Goal: Information Seeking & Learning: Learn about a topic

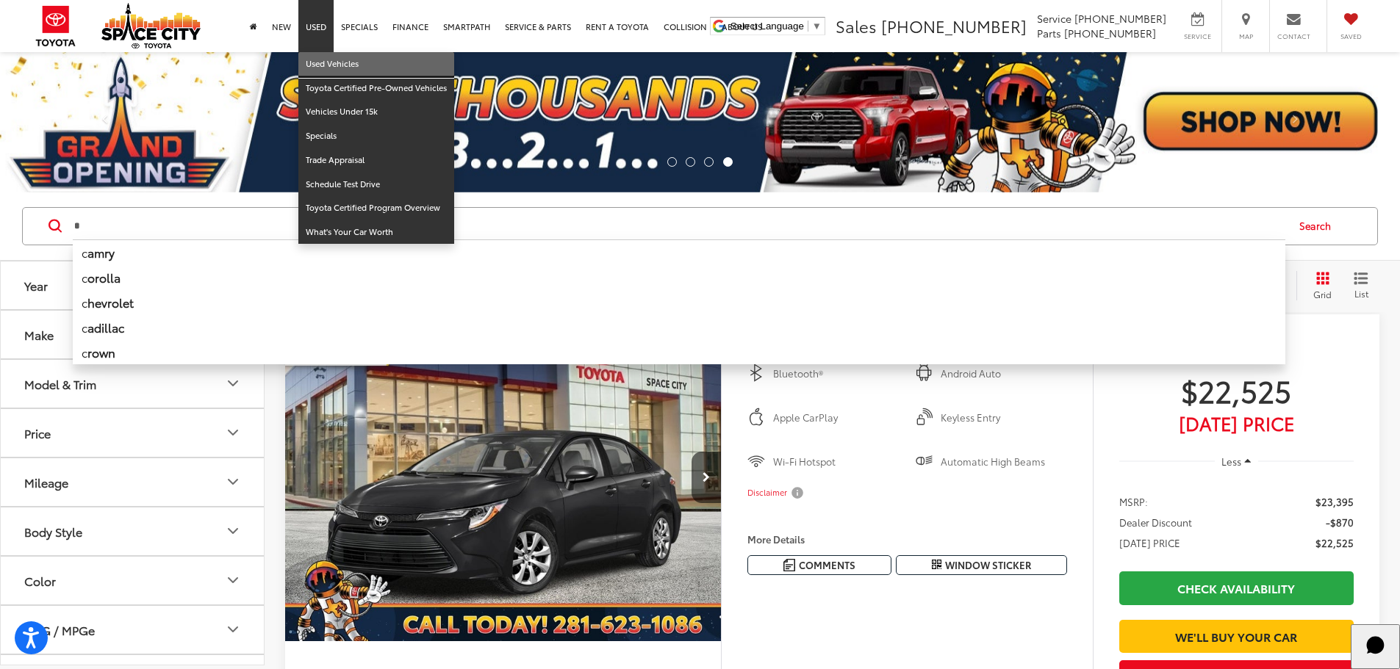
click at [325, 61] on link "Used Vehicles" at bounding box center [376, 64] width 156 height 24
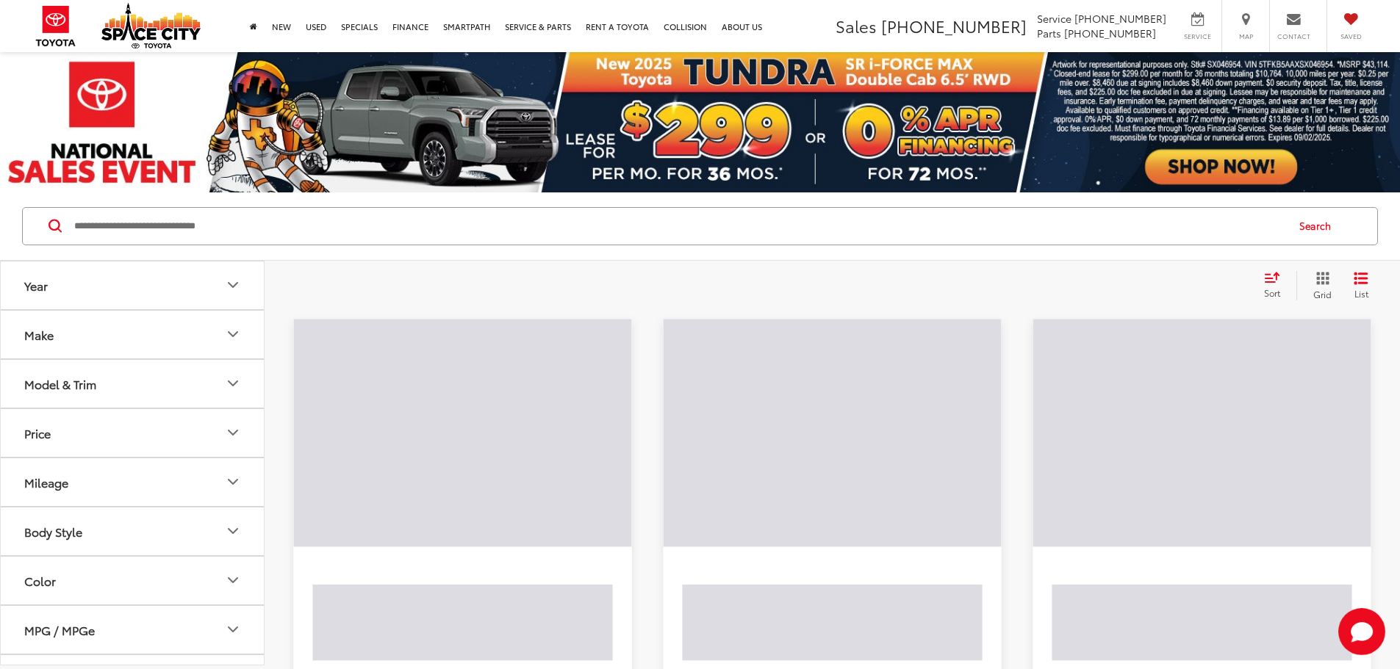
click at [221, 383] on button "Model & Trim" at bounding box center [133, 384] width 264 height 48
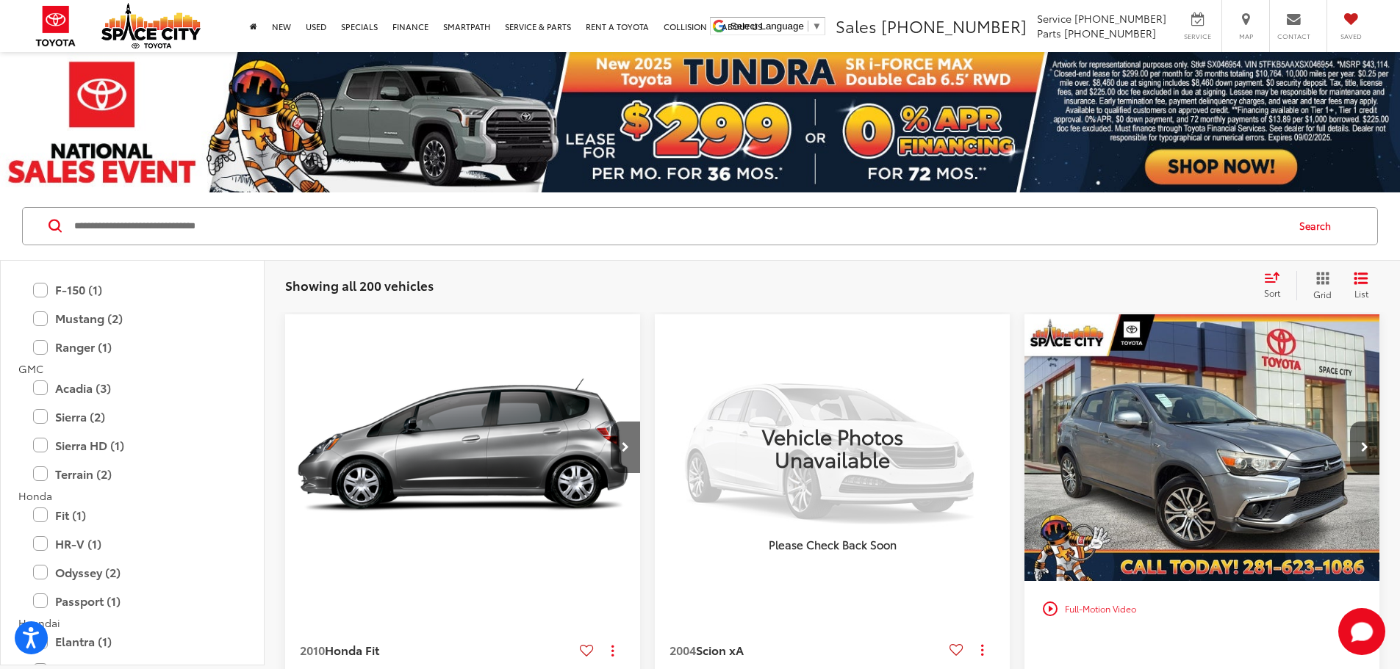
scroll to position [882, 0]
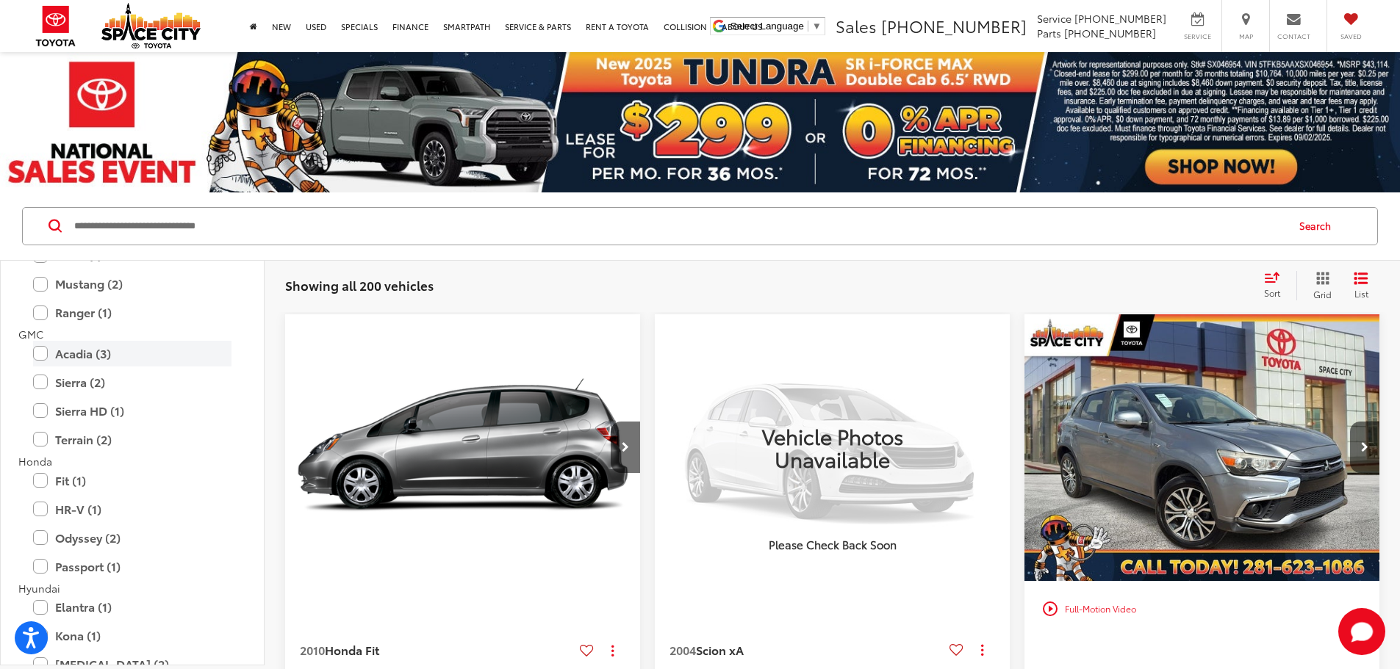
click at [40, 355] on label "Acadia (3)" at bounding box center [132, 354] width 198 height 26
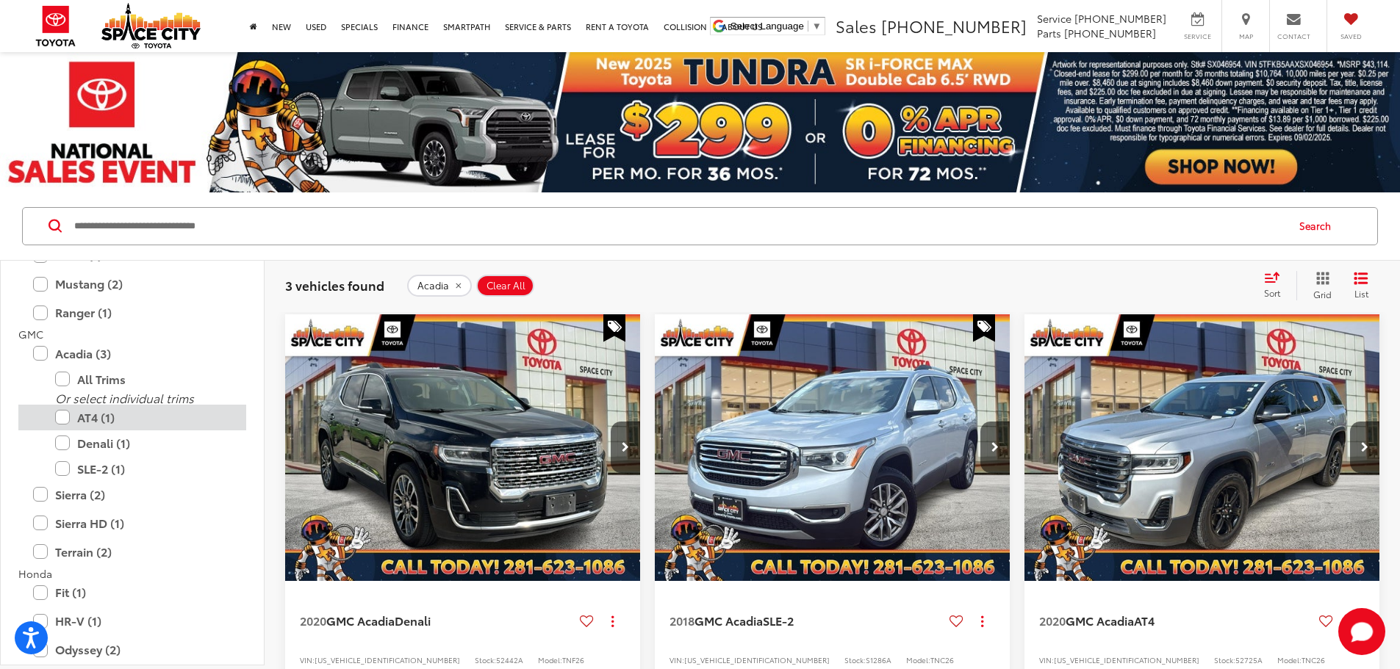
click at [63, 417] on label "AT4 (1)" at bounding box center [143, 418] width 176 height 26
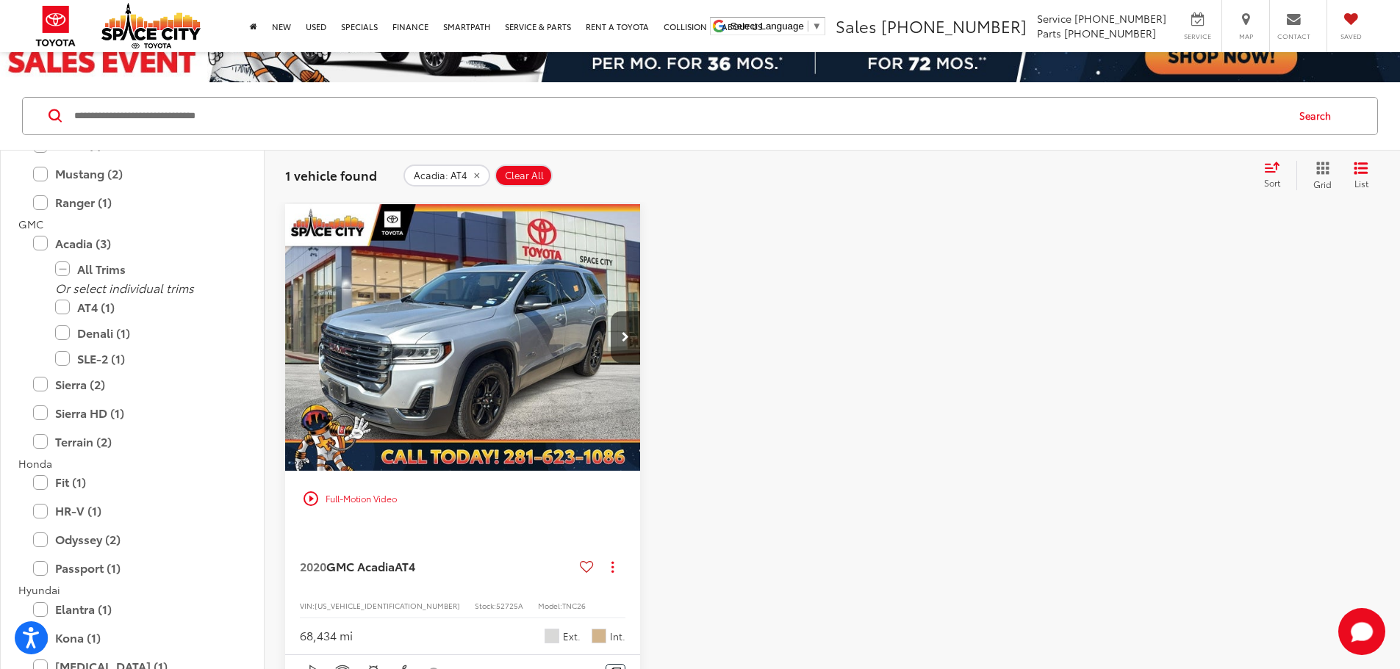
scroll to position [147, 0]
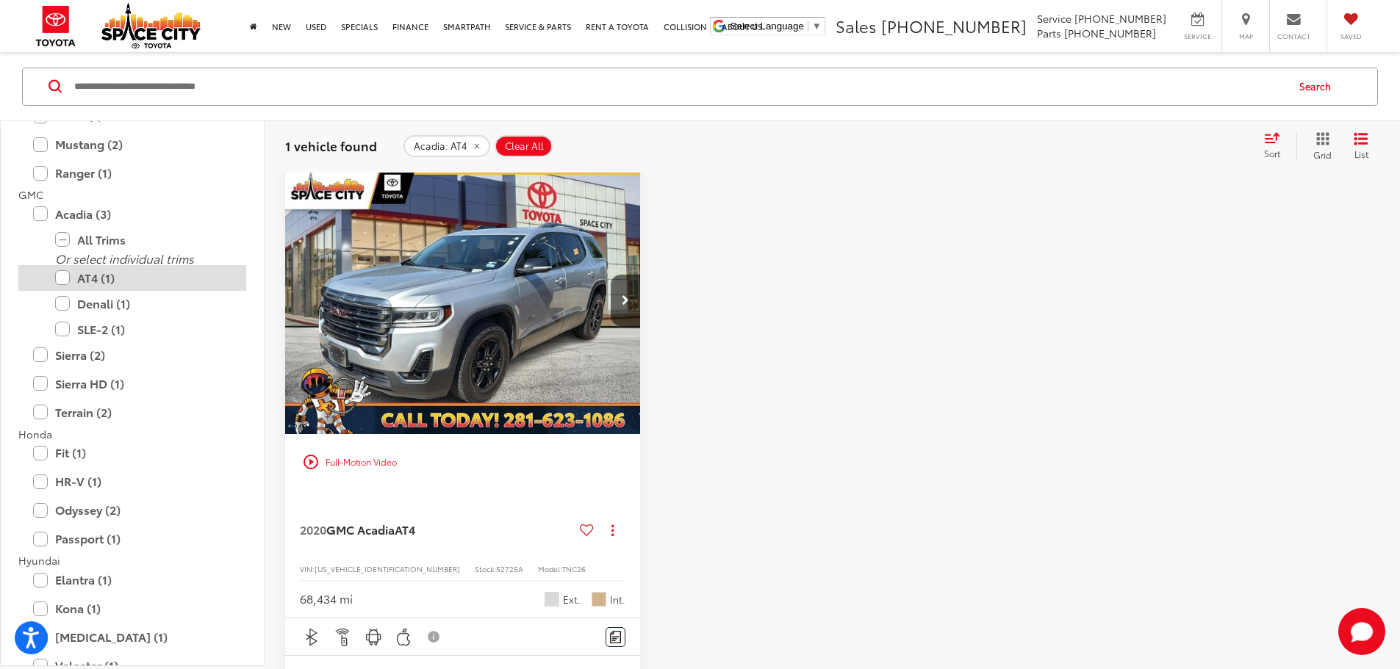
click at [62, 277] on label "AT4 (1)" at bounding box center [143, 277] width 176 height 26
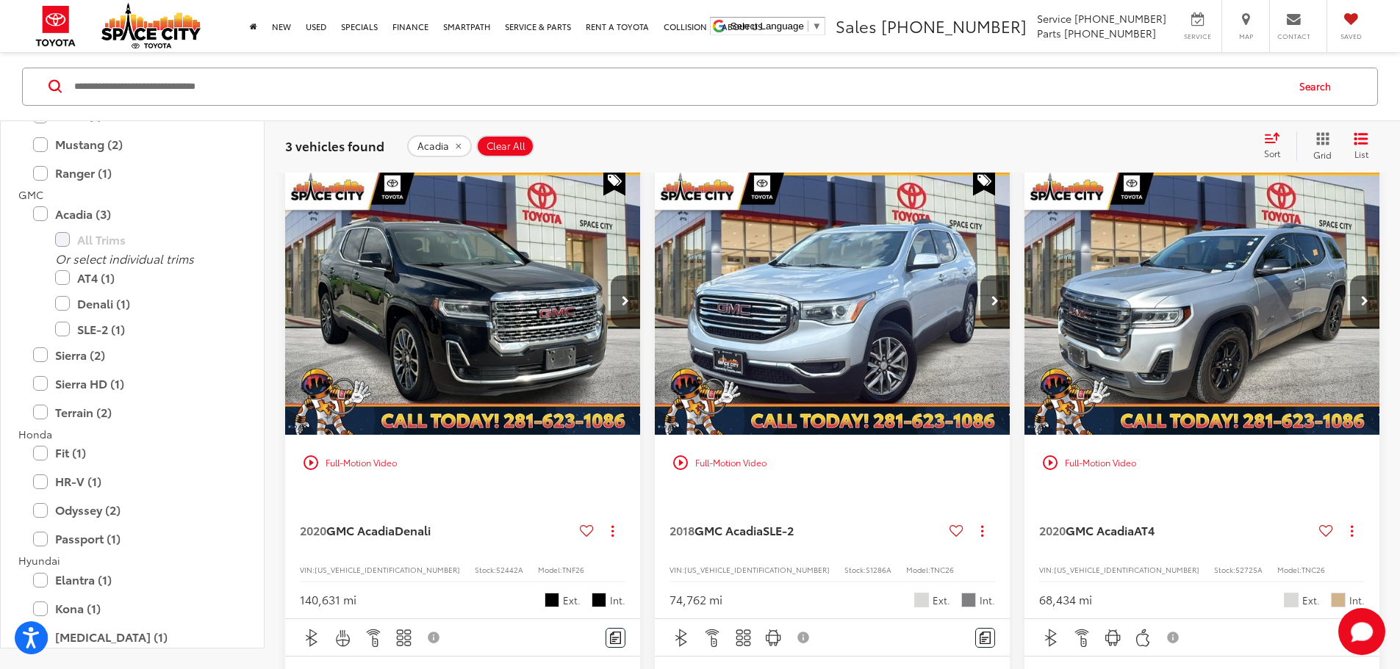
scroll to position [147, 0]
click at [1065, 521] on span "GMC Acadia" at bounding box center [1099, 529] width 68 height 17
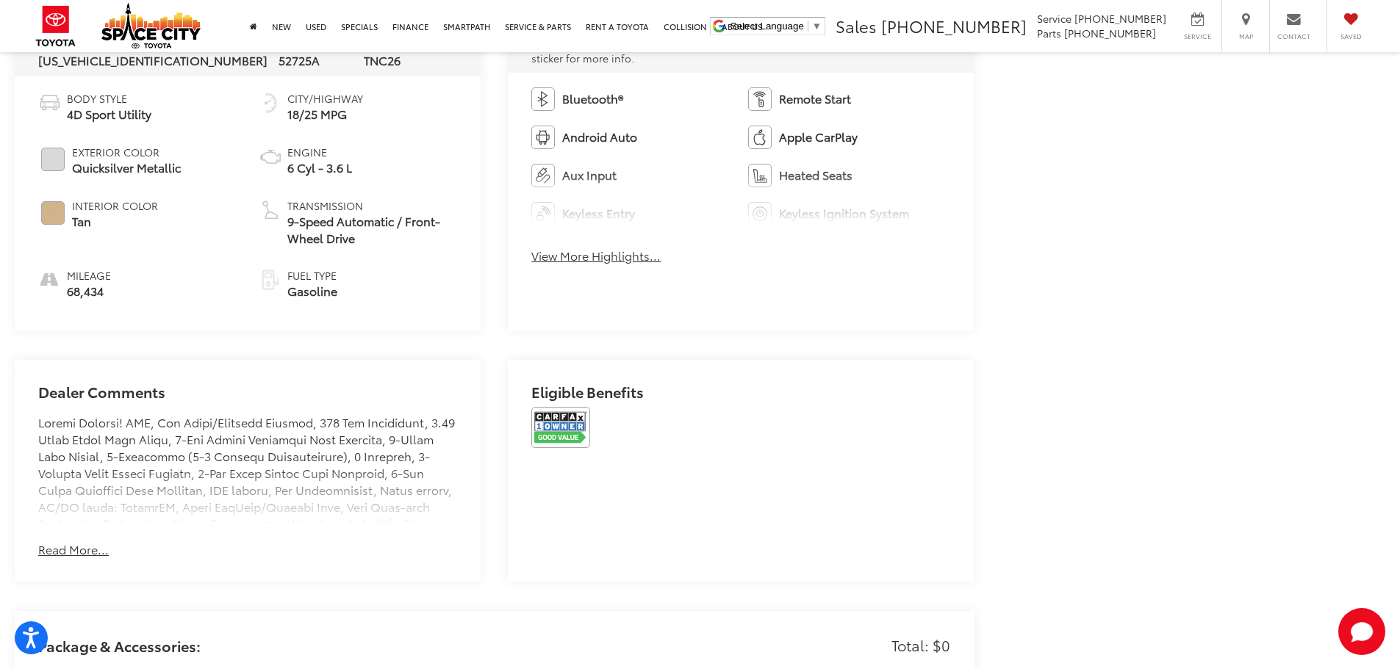
scroll to position [735, 0]
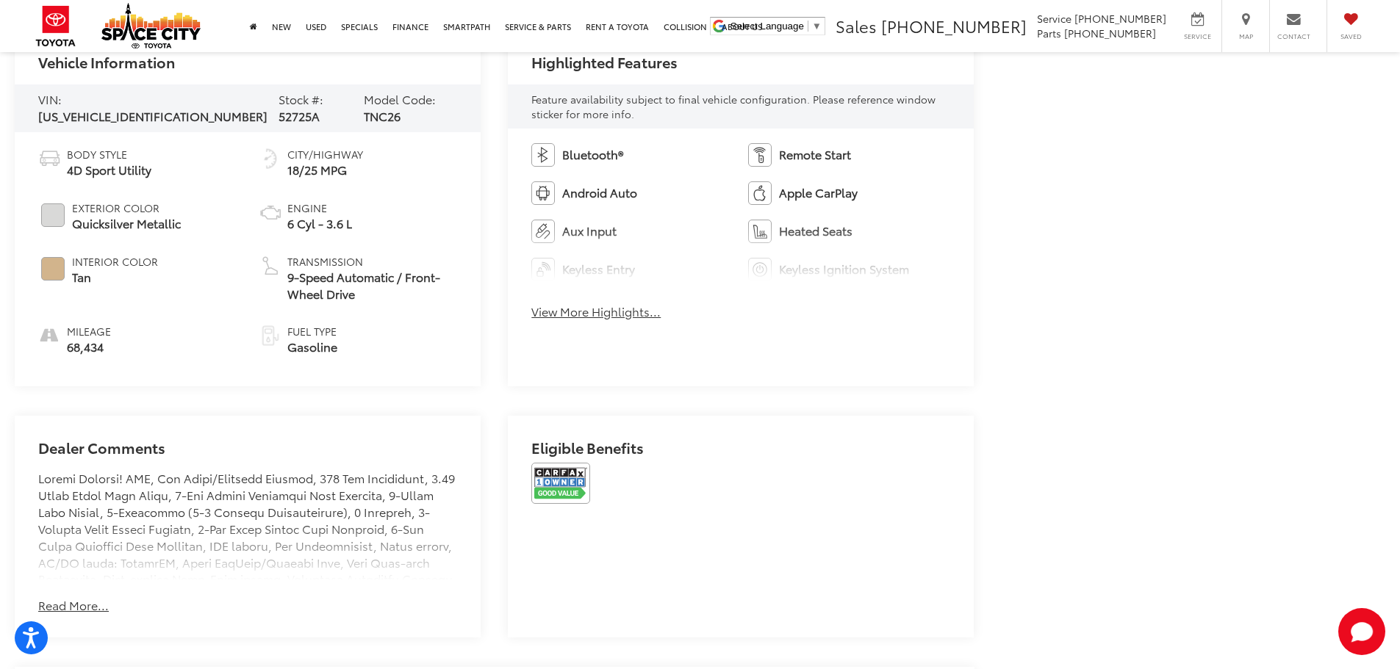
click at [605, 310] on button "View More Highlights..." at bounding box center [595, 311] width 129 height 17
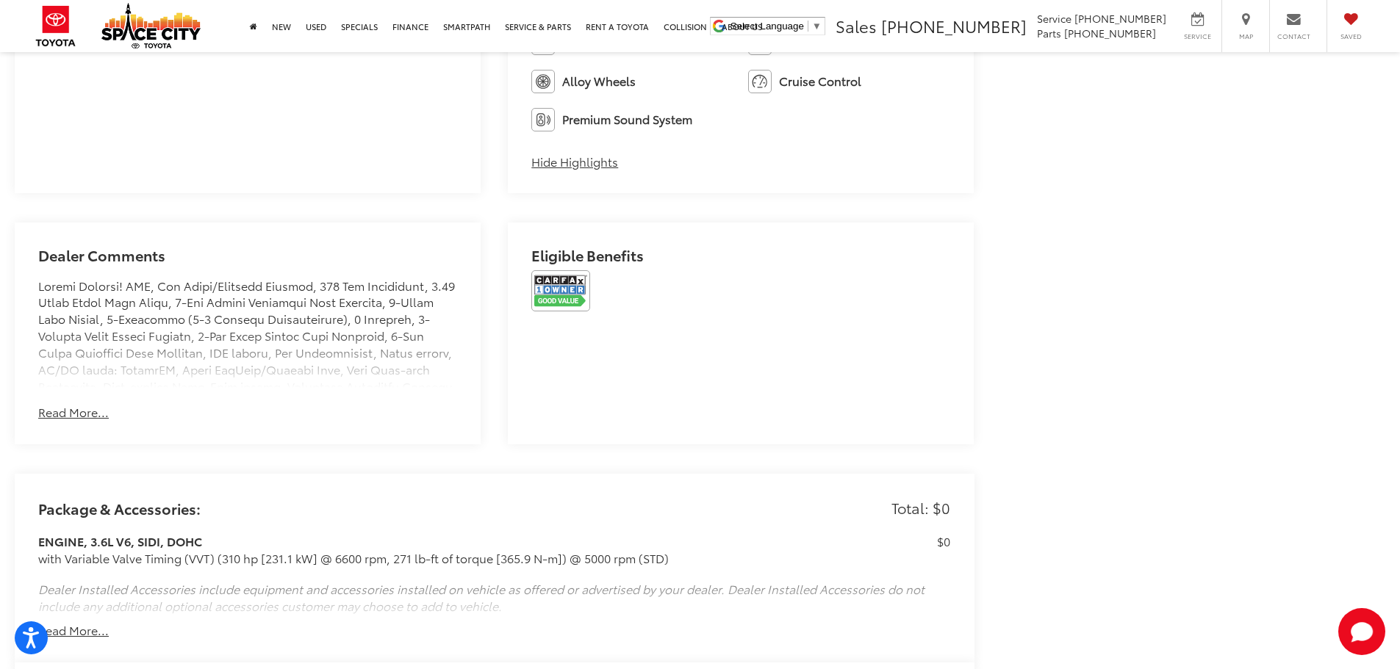
scroll to position [1249, 0]
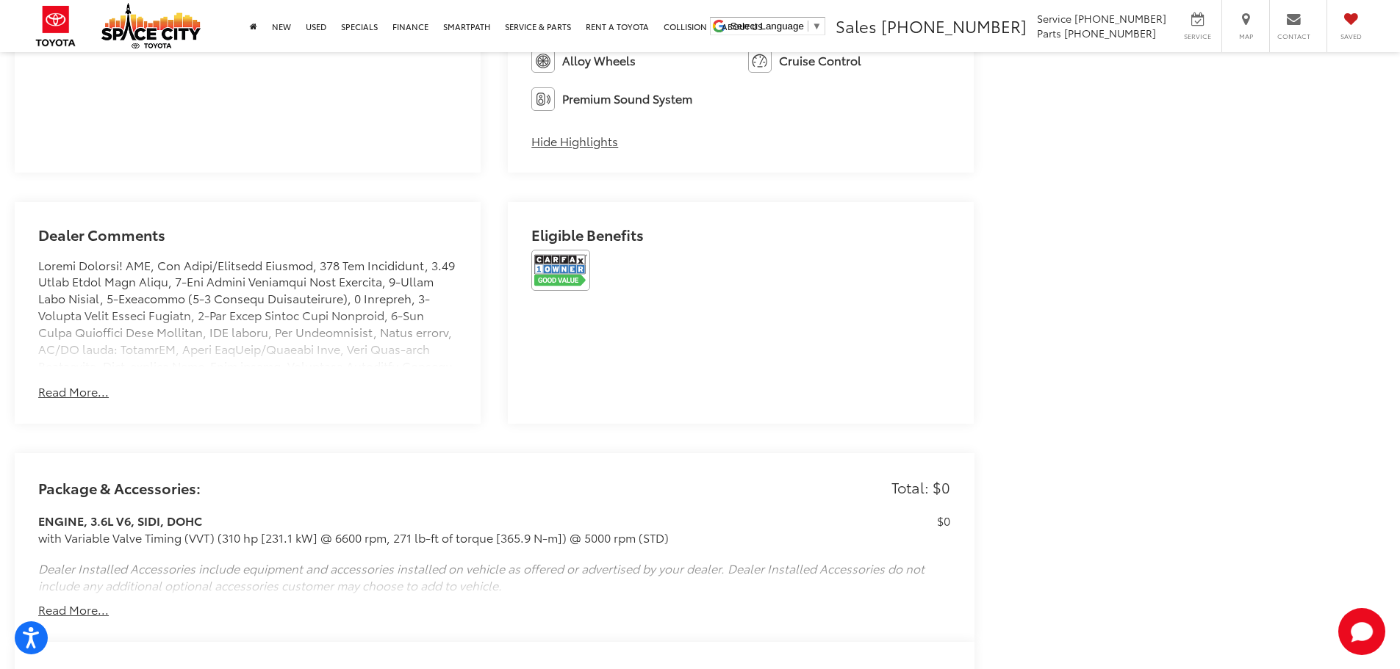
click at [82, 393] on button "Read More..." at bounding box center [73, 392] width 71 height 17
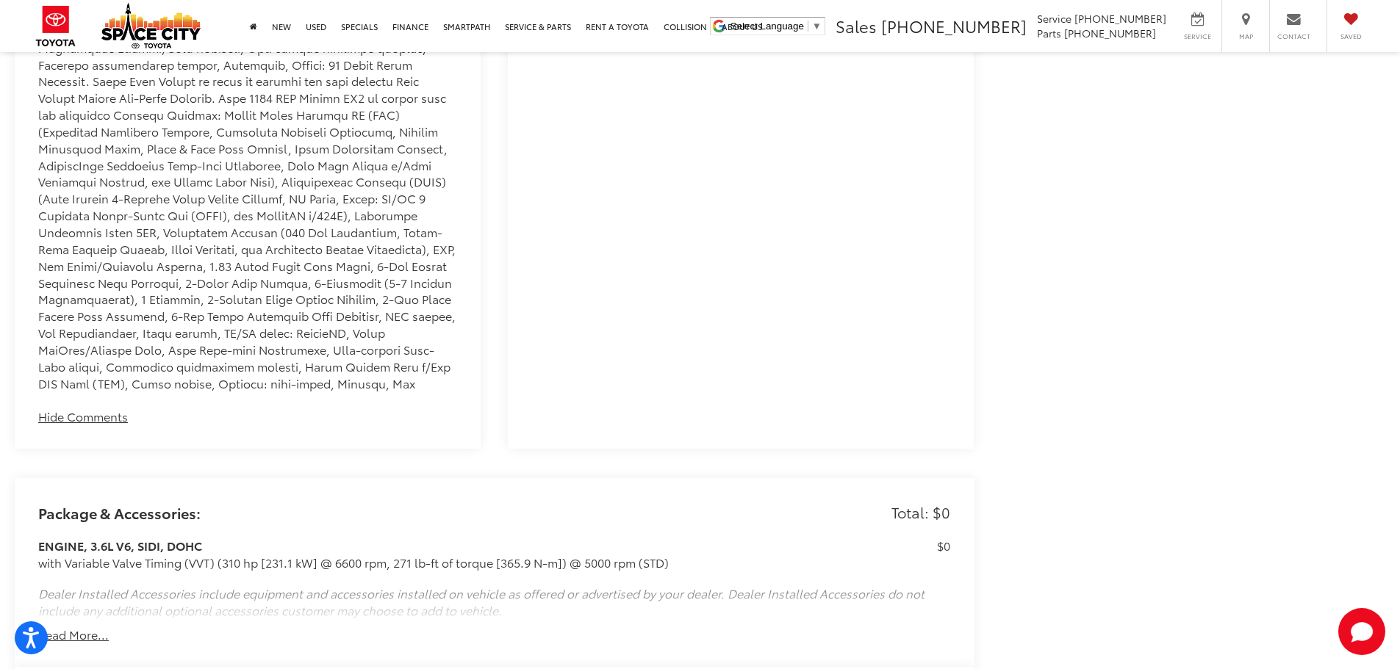
scroll to position [2278, 0]
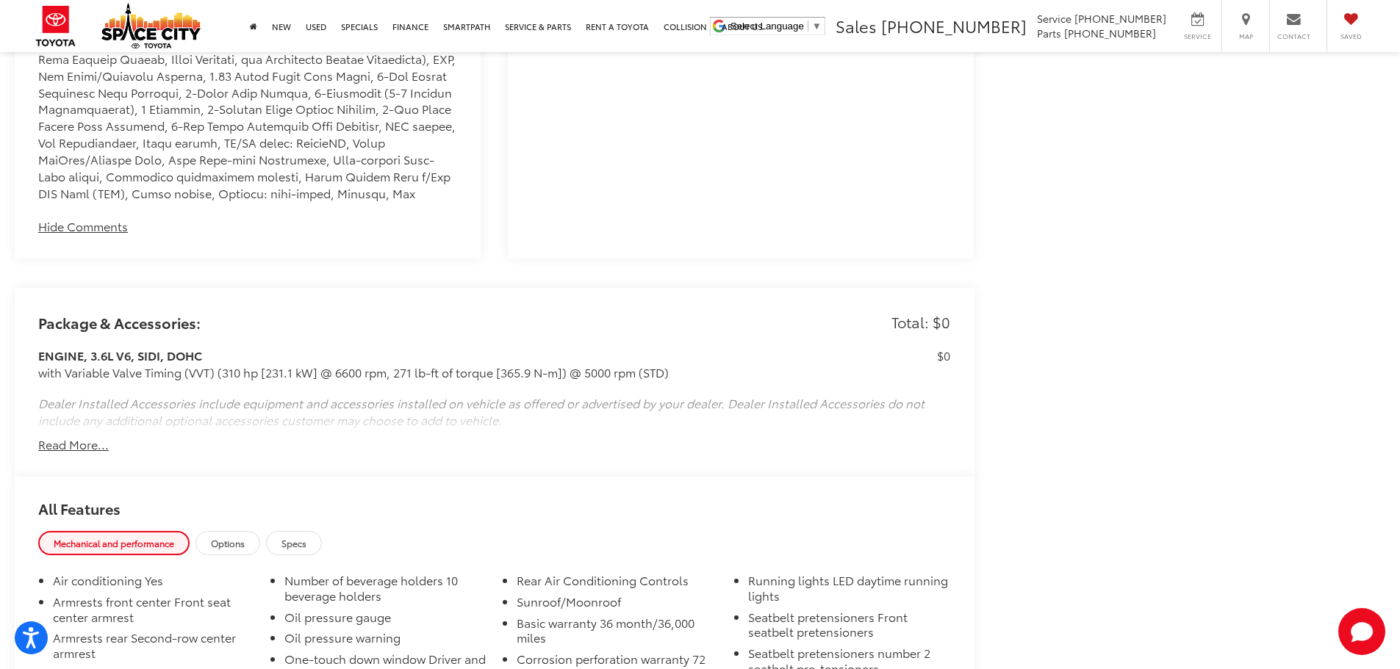
click at [88, 436] on button "Read More..." at bounding box center [73, 444] width 71 height 17
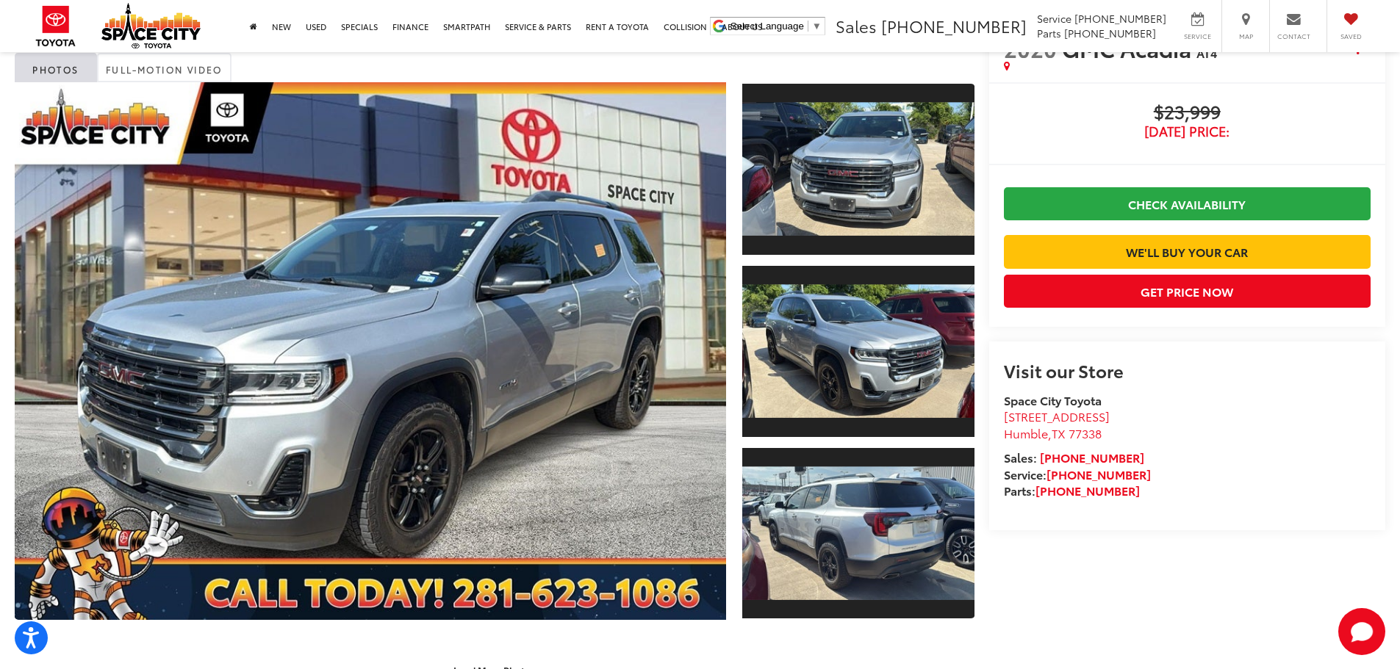
scroll to position [51, 0]
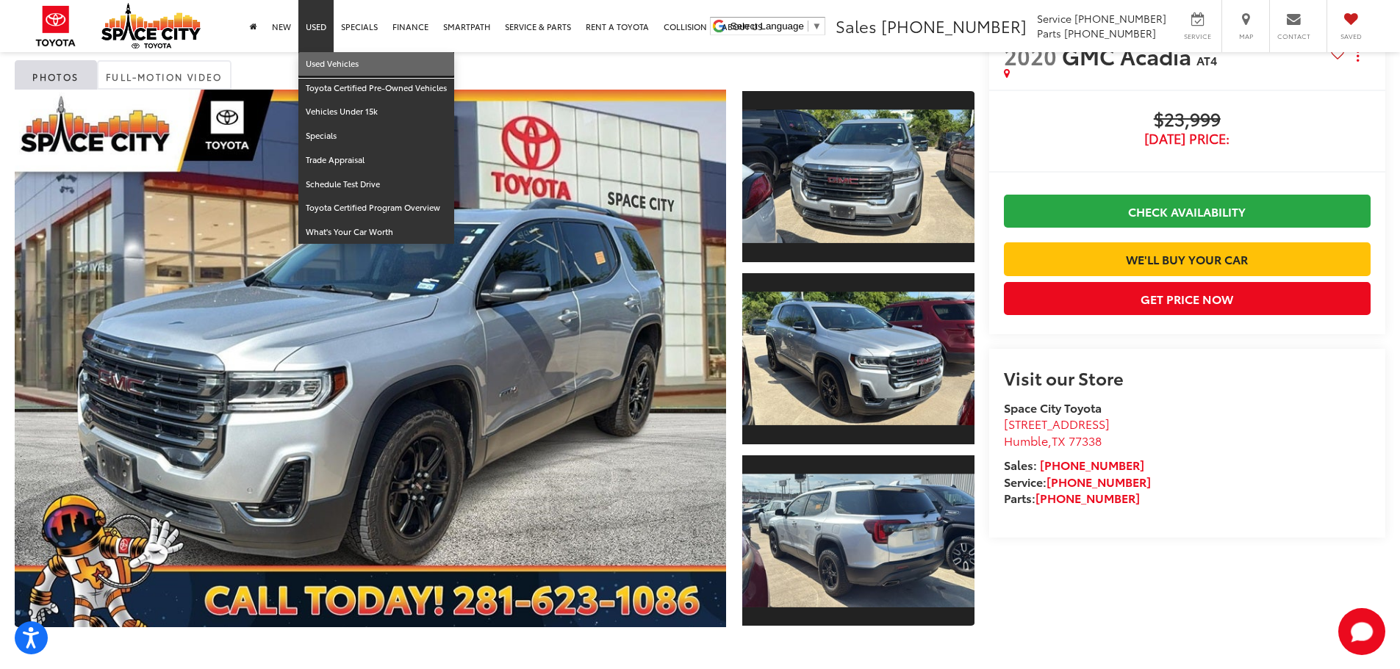
click at [323, 56] on link "Used Vehicles" at bounding box center [376, 64] width 156 height 24
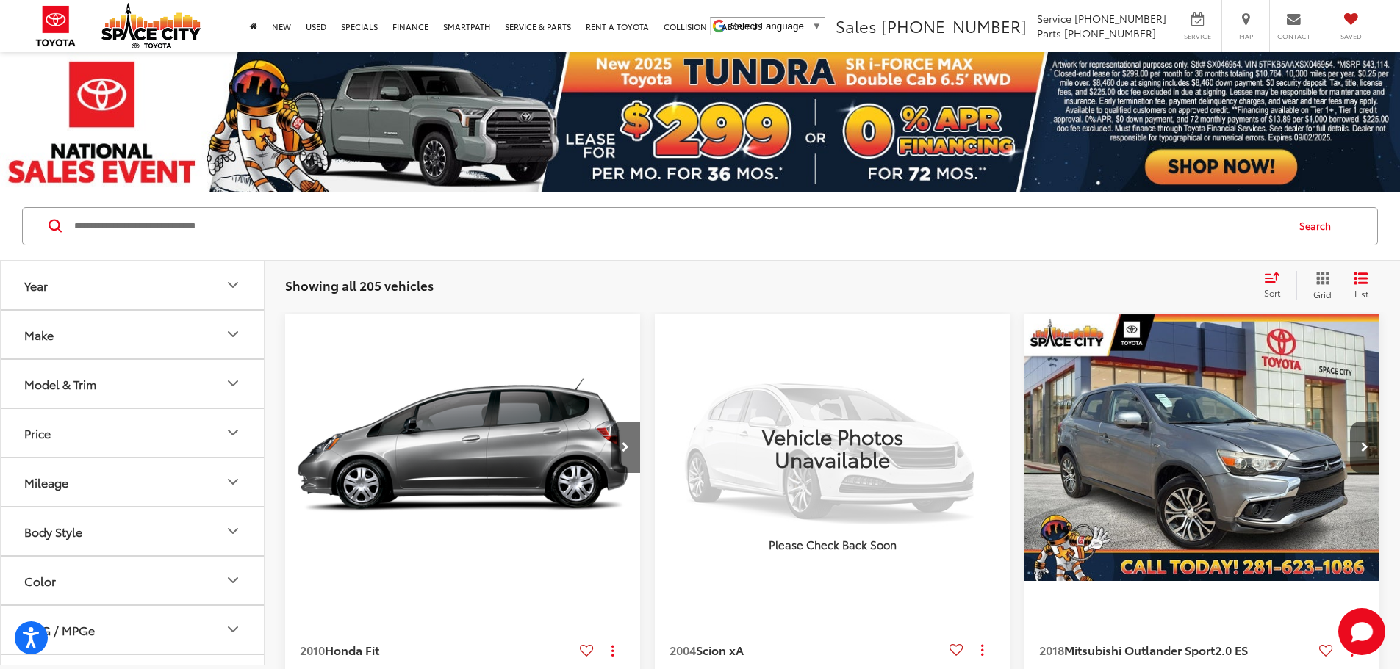
click at [234, 386] on icon "Model & Trim" at bounding box center [232, 383] width 9 height 4
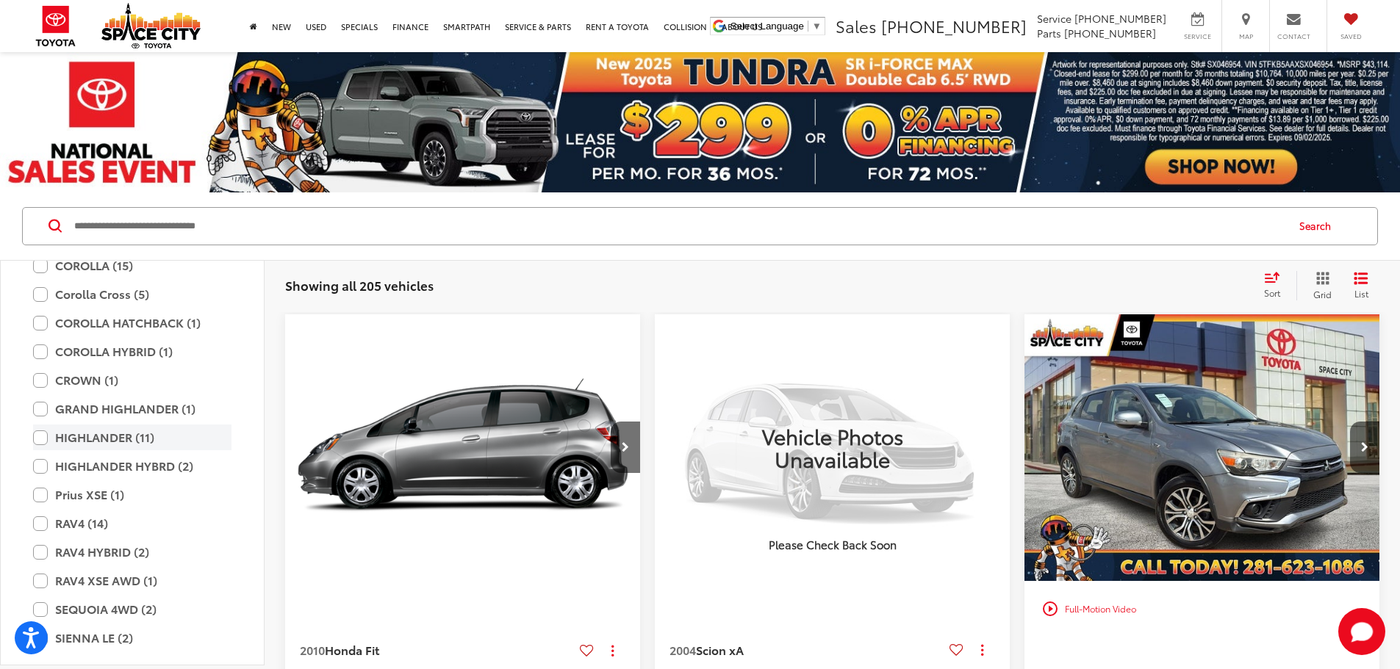
scroll to position [2718, 0]
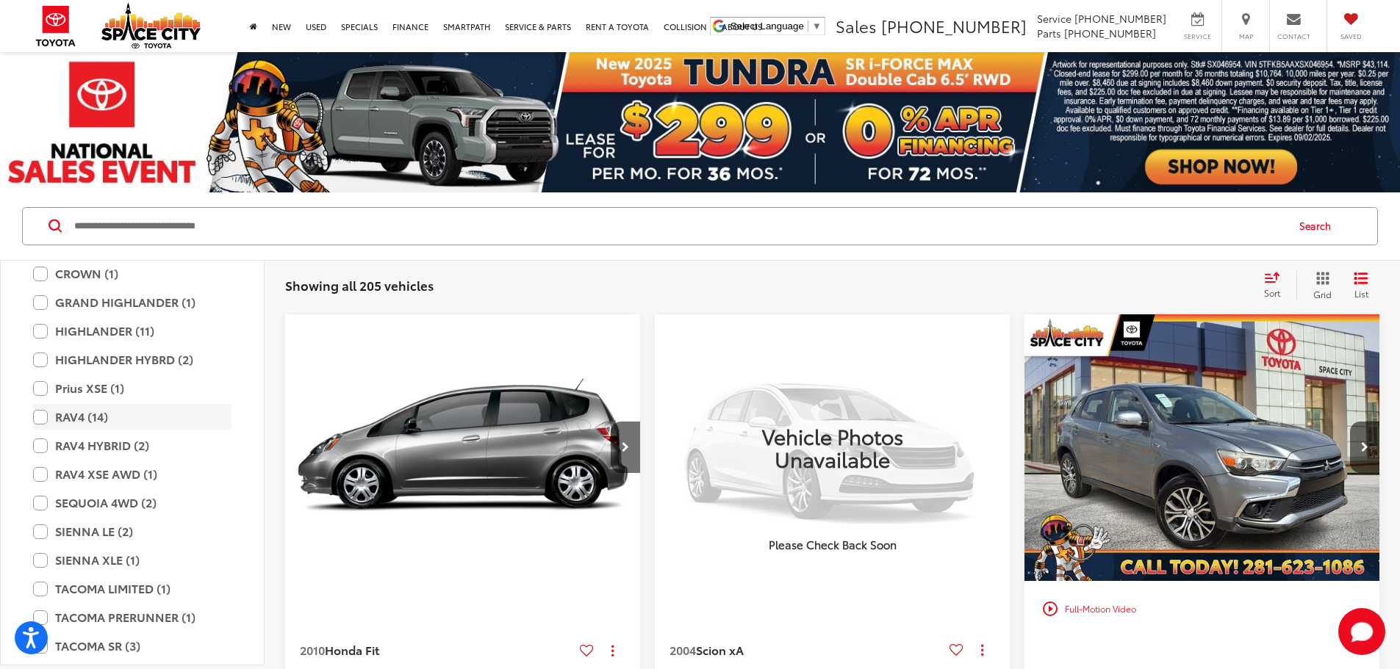
click at [40, 420] on label "RAV4 (14)" at bounding box center [132, 417] width 198 height 26
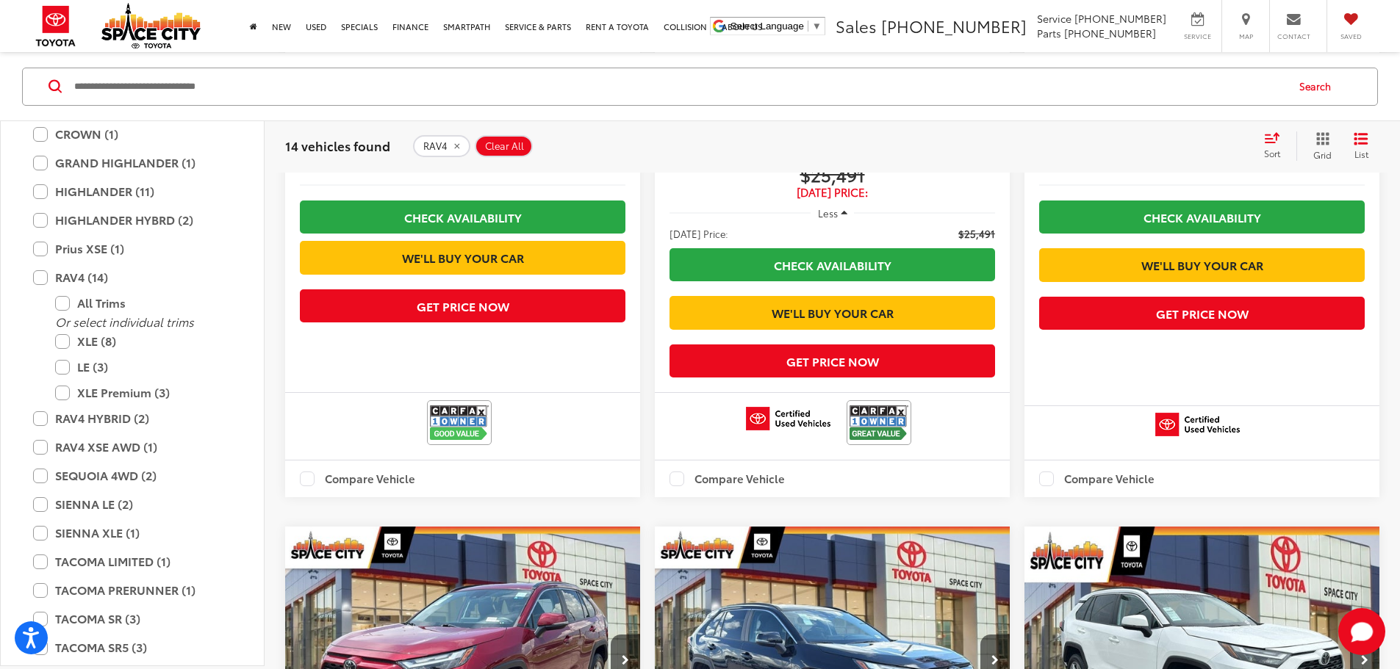
scroll to position [661, 0]
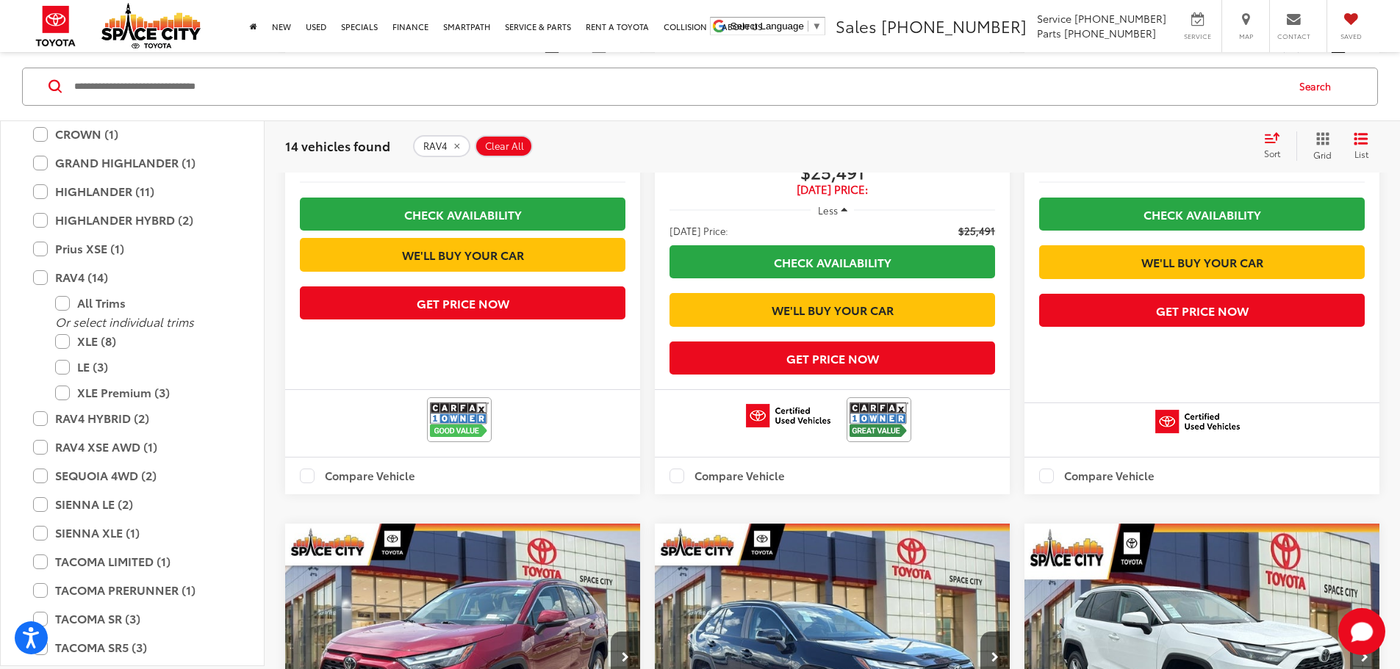
click at [1278, 131] on div "Sort" at bounding box center [1276, 145] width 40 height 29
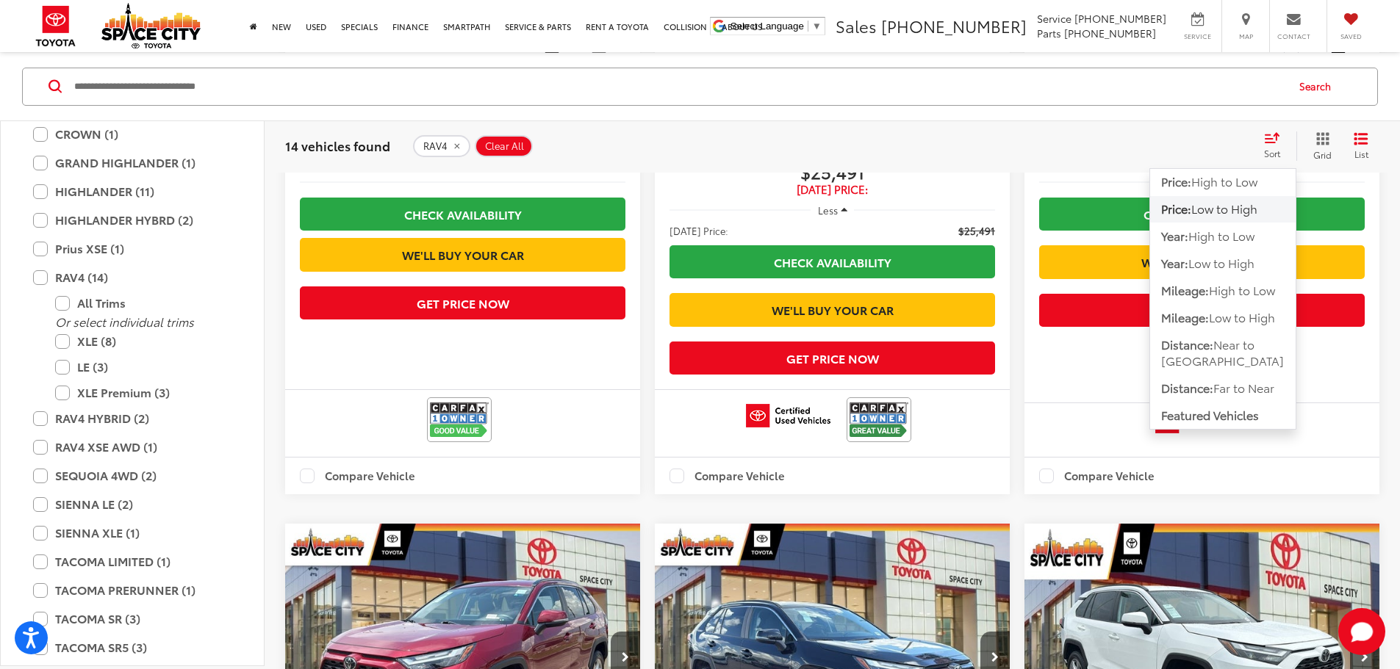
click at [1222, 208] on span "Low to High" at bounding box center [1224, 208] width 66 height 17
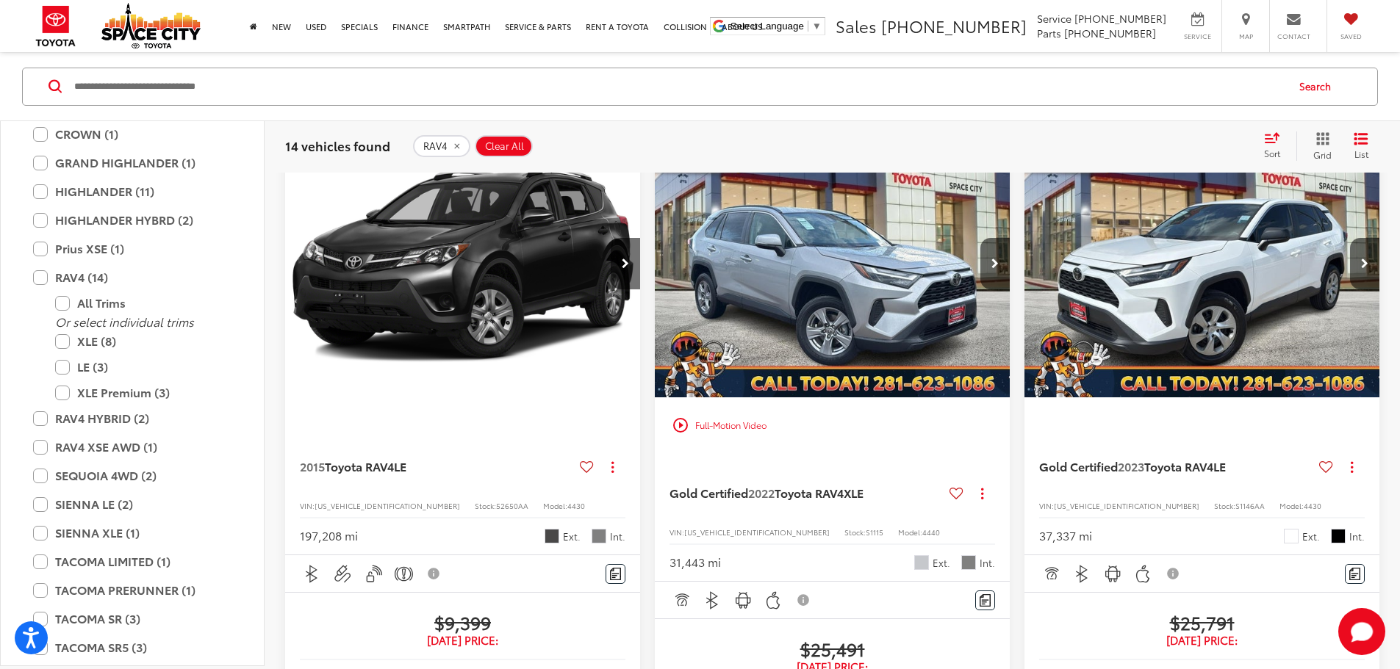
scroll to position [147, 0]
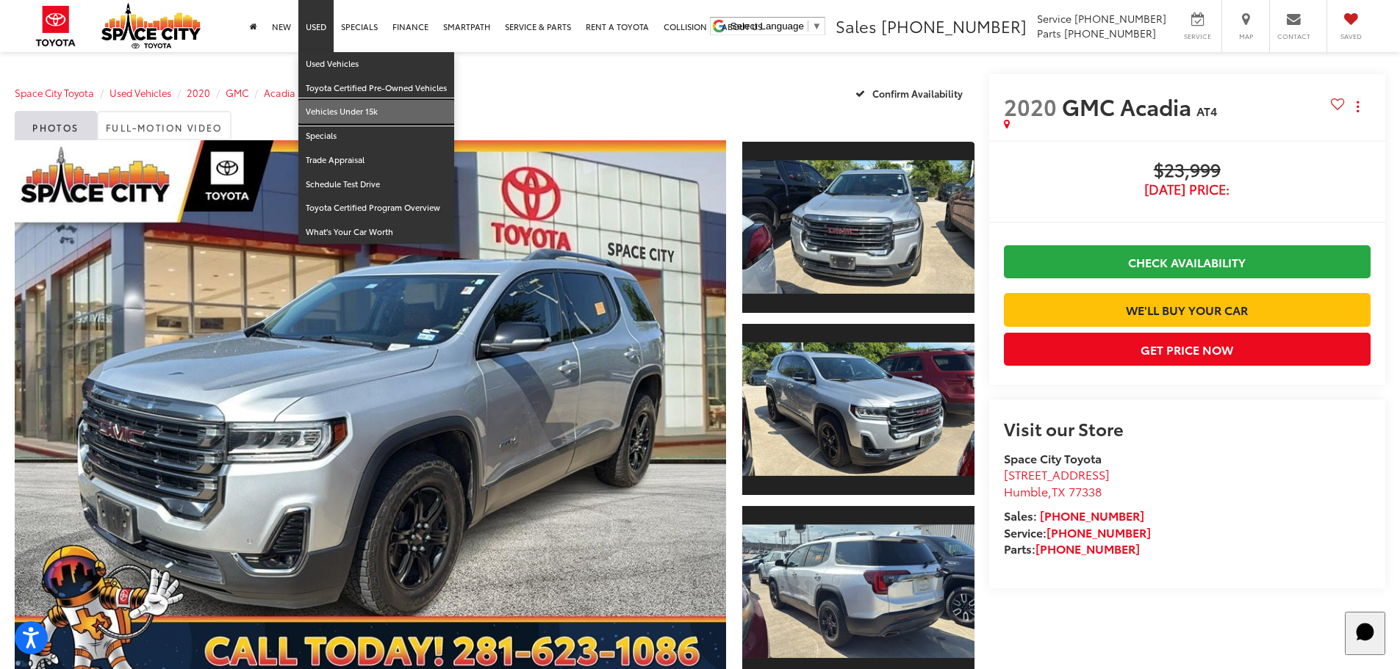
click at [331, 116] on link "Vehicles Under 15k" at bounding box center [376, 112] width 156 height 24
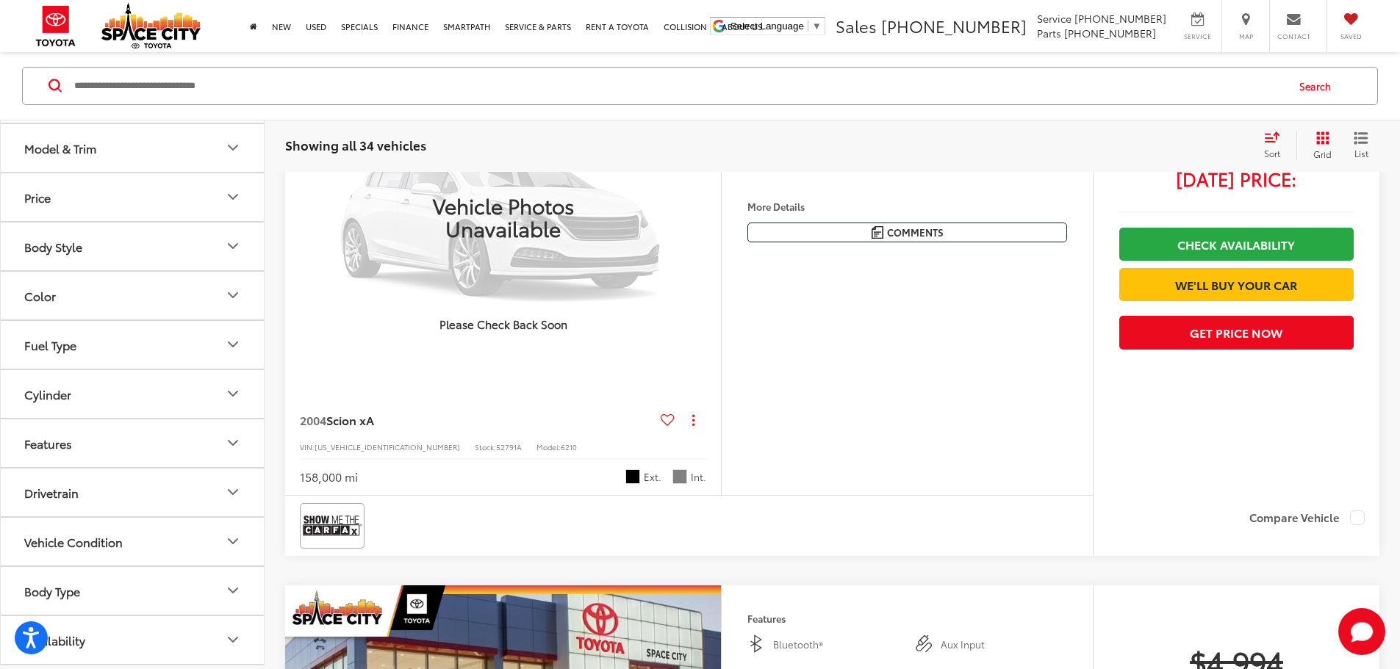
scroll to position [955, 0]
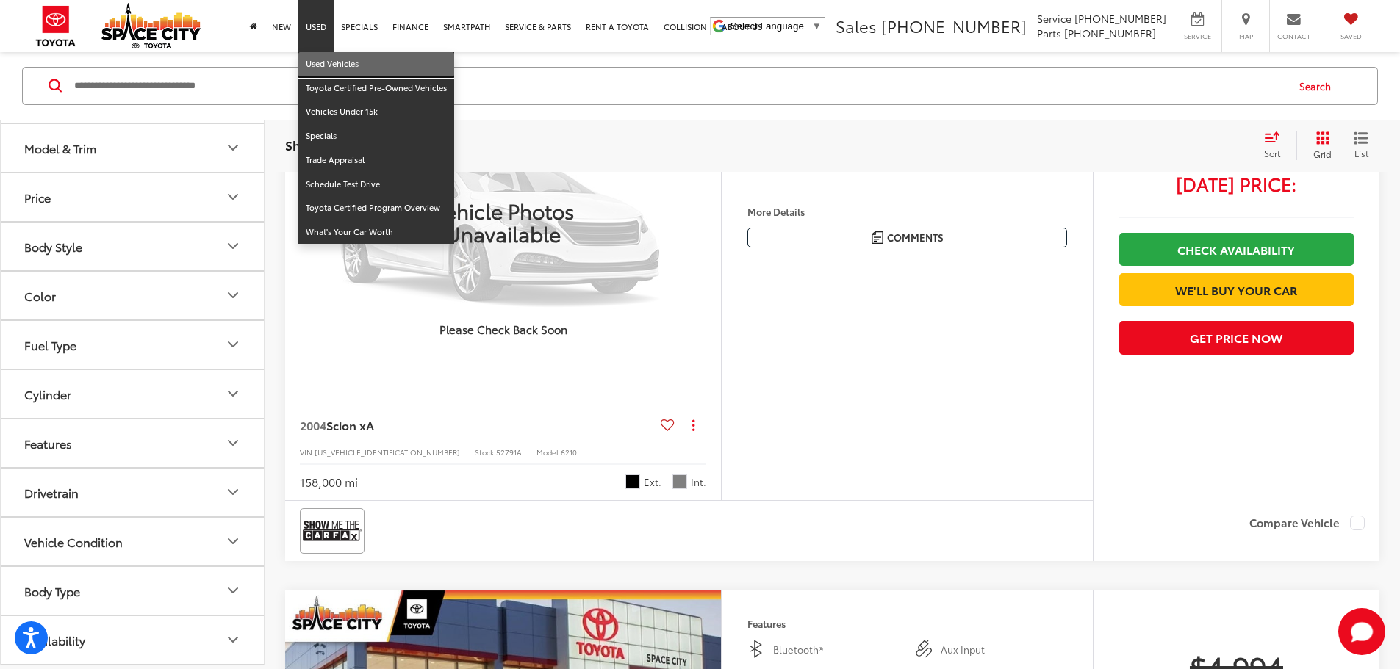
click at [325, 65] on link "Used Vehicles" at bounding box center [376, 64] width 156 height 24
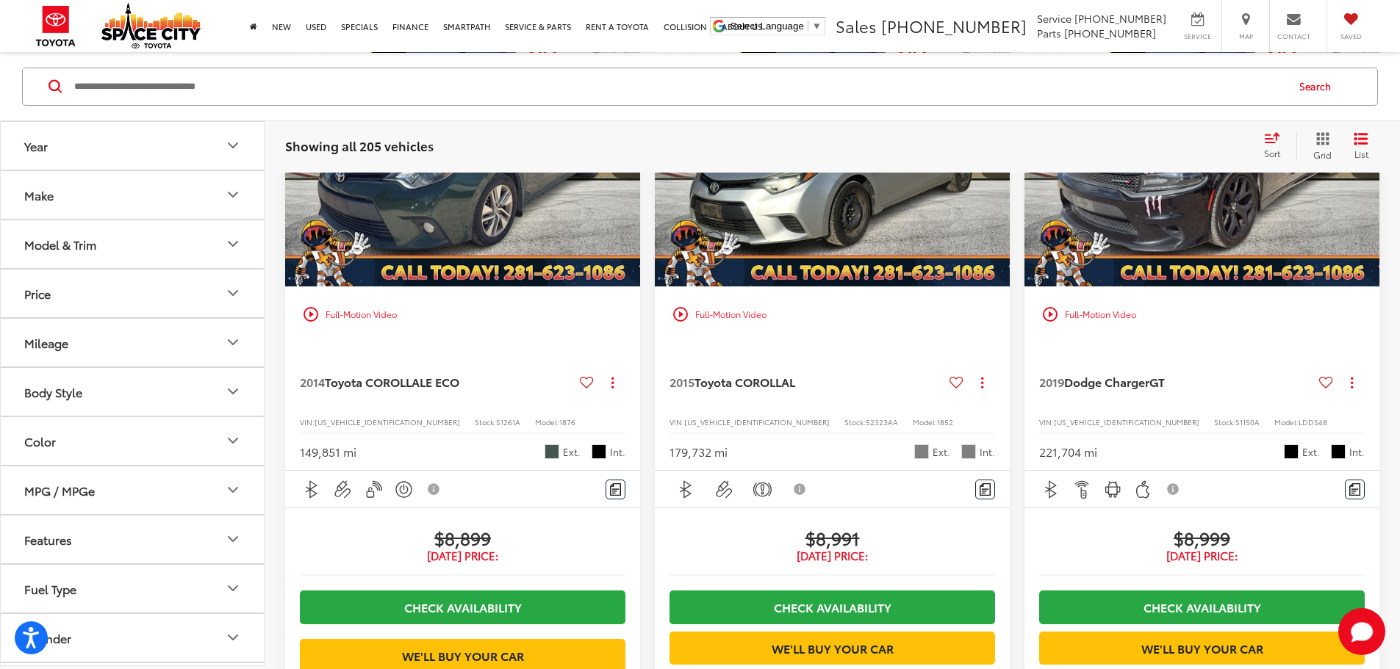
scroll to position [2452, 0]
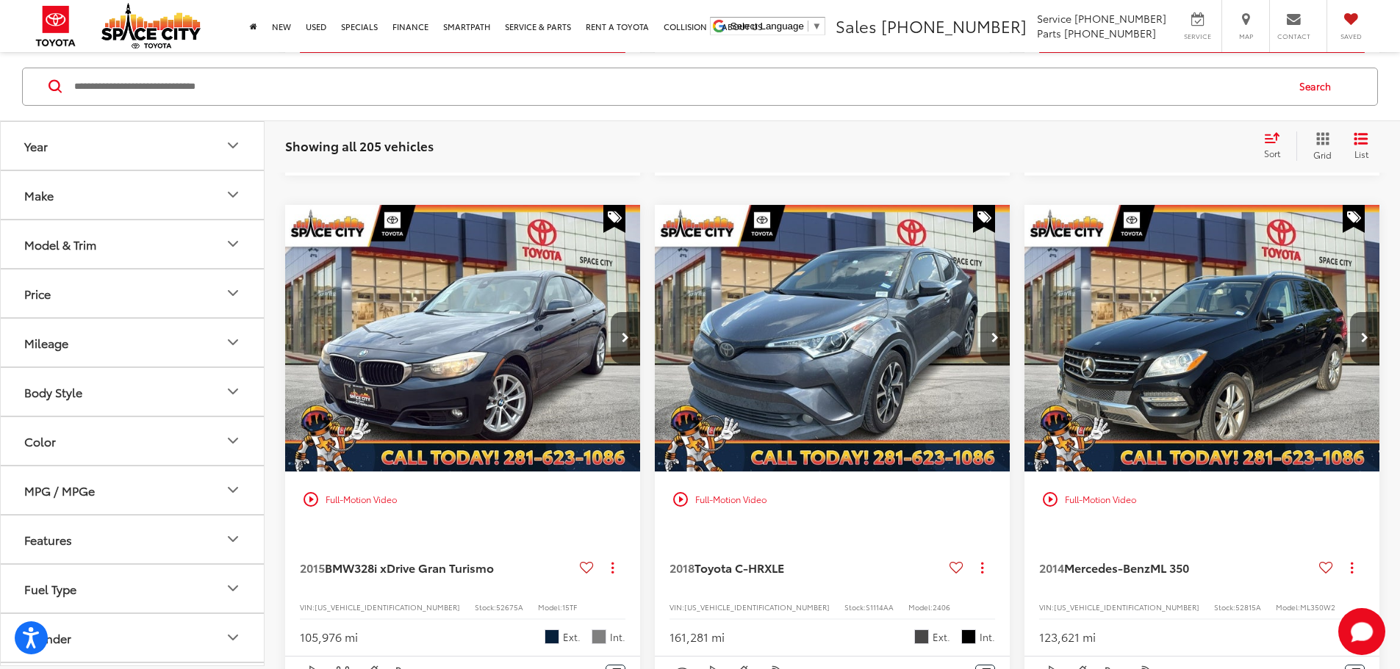
scroll to position [2344, 0]
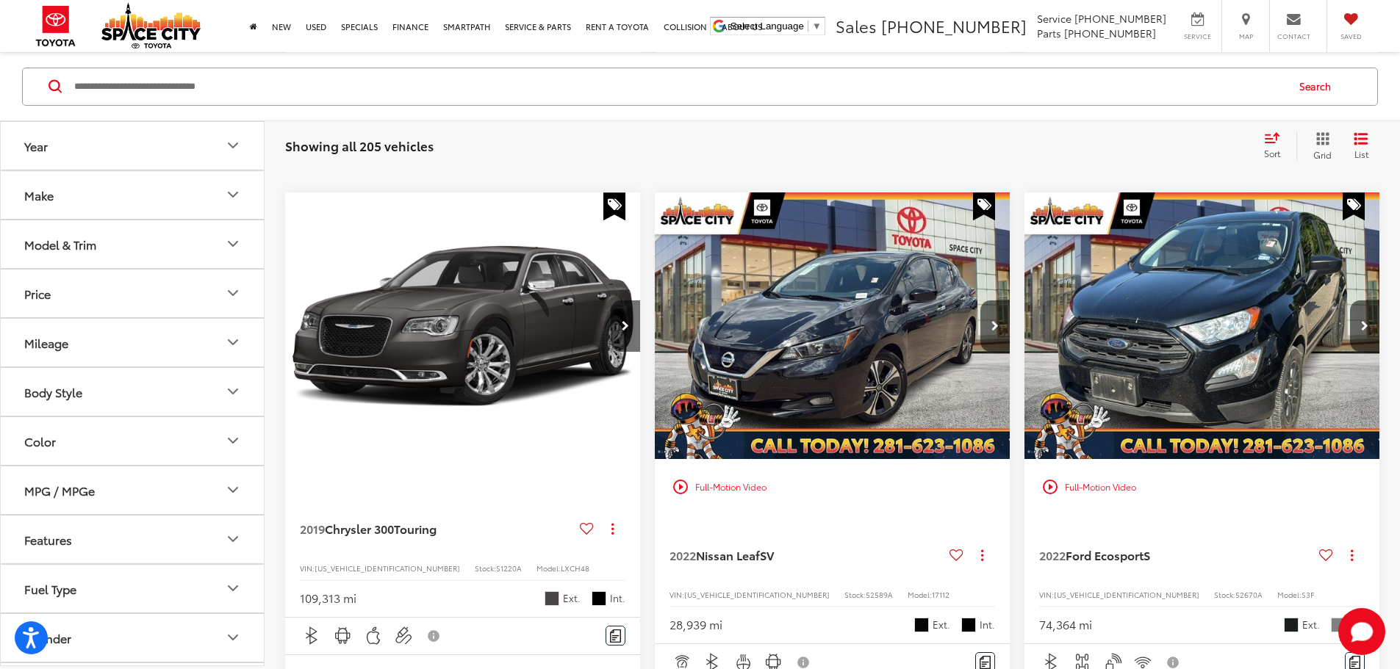
scroll to position [963, 0]
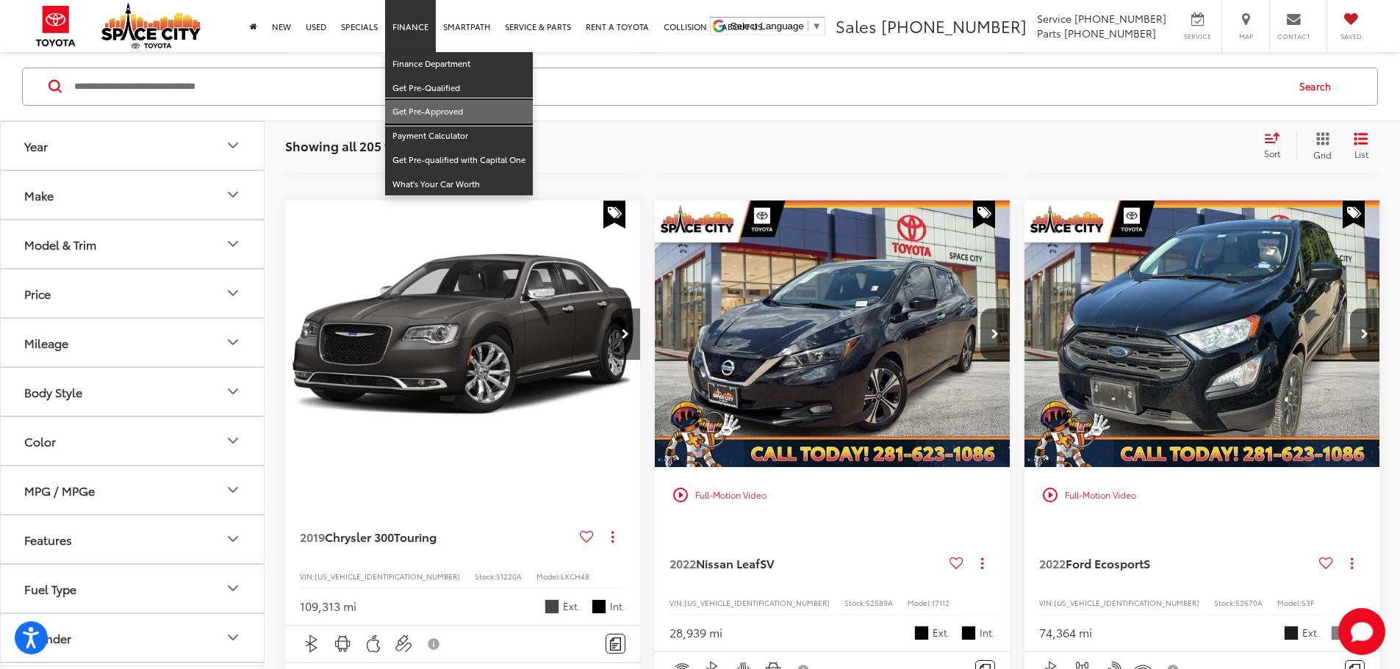
click at [449, 112] on link "Get Pre-Approved" at bounding box center [459, 112] width 148 height 24
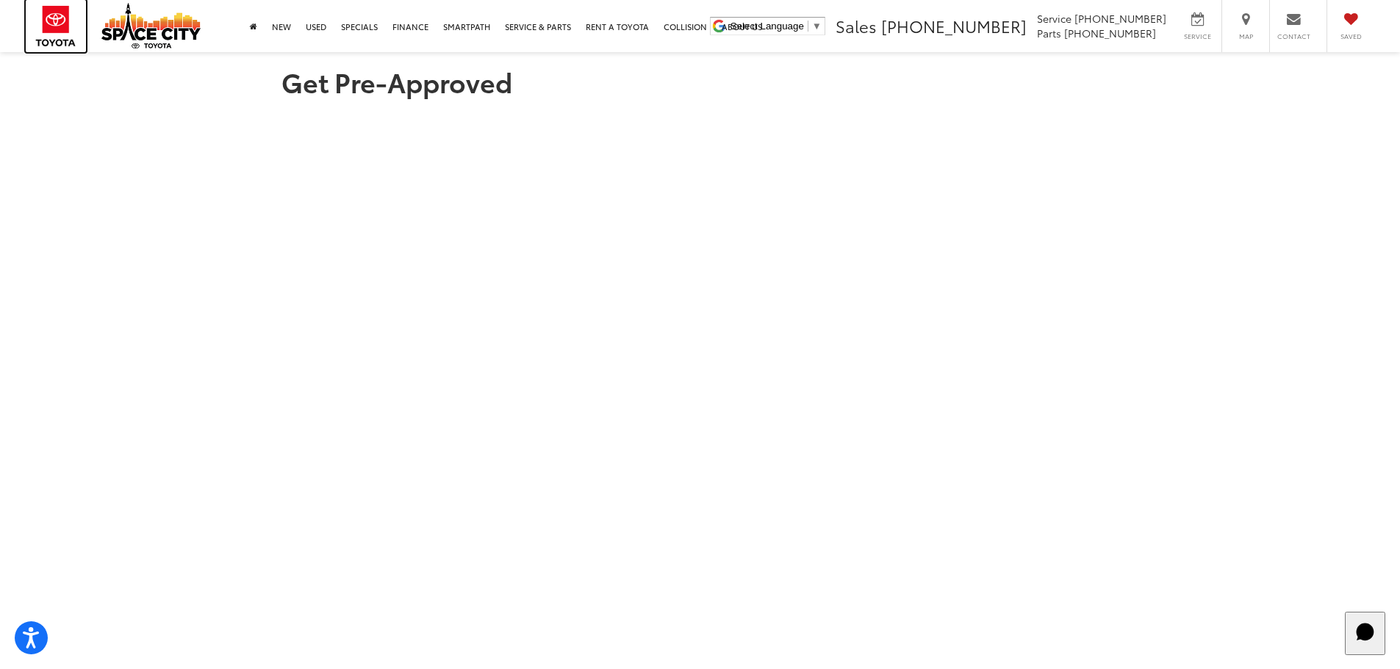
click at [64, 29] on img at bounding box center [56, 26] width 60 height 52
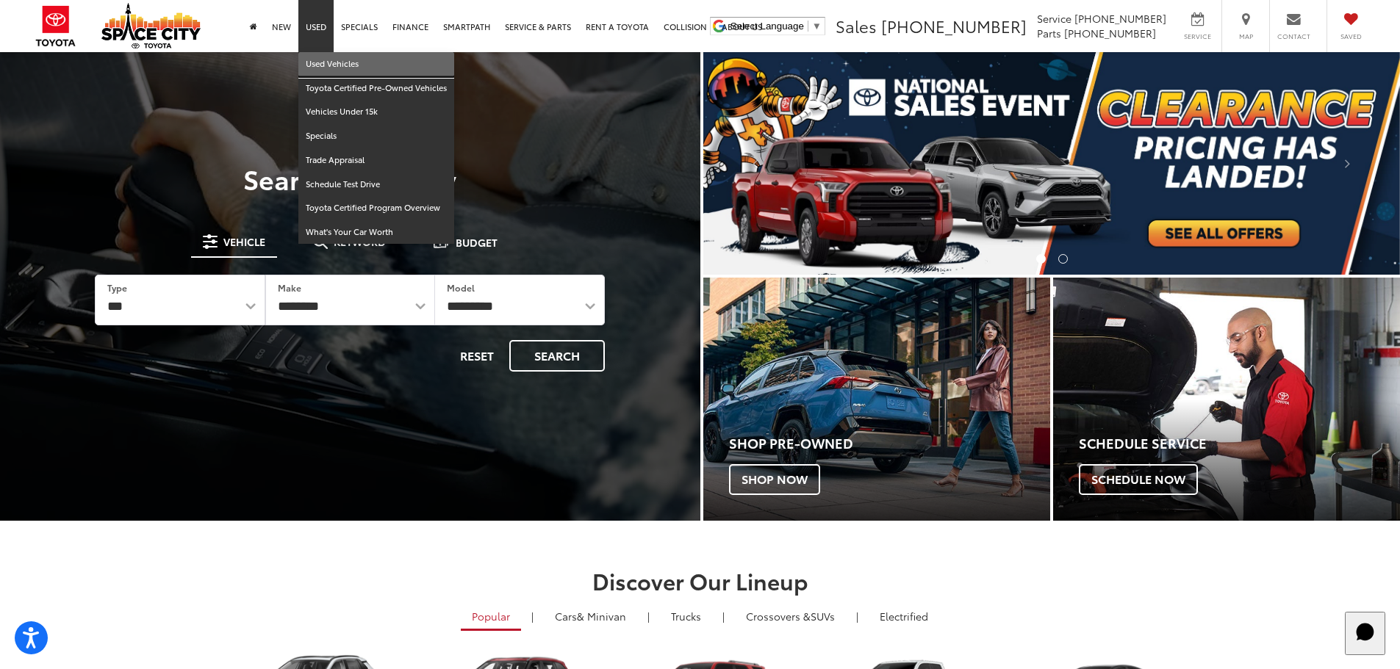
click at [324, 64] on link "Used Vehicles" at bounding box center [376, 64] width 156 height 24
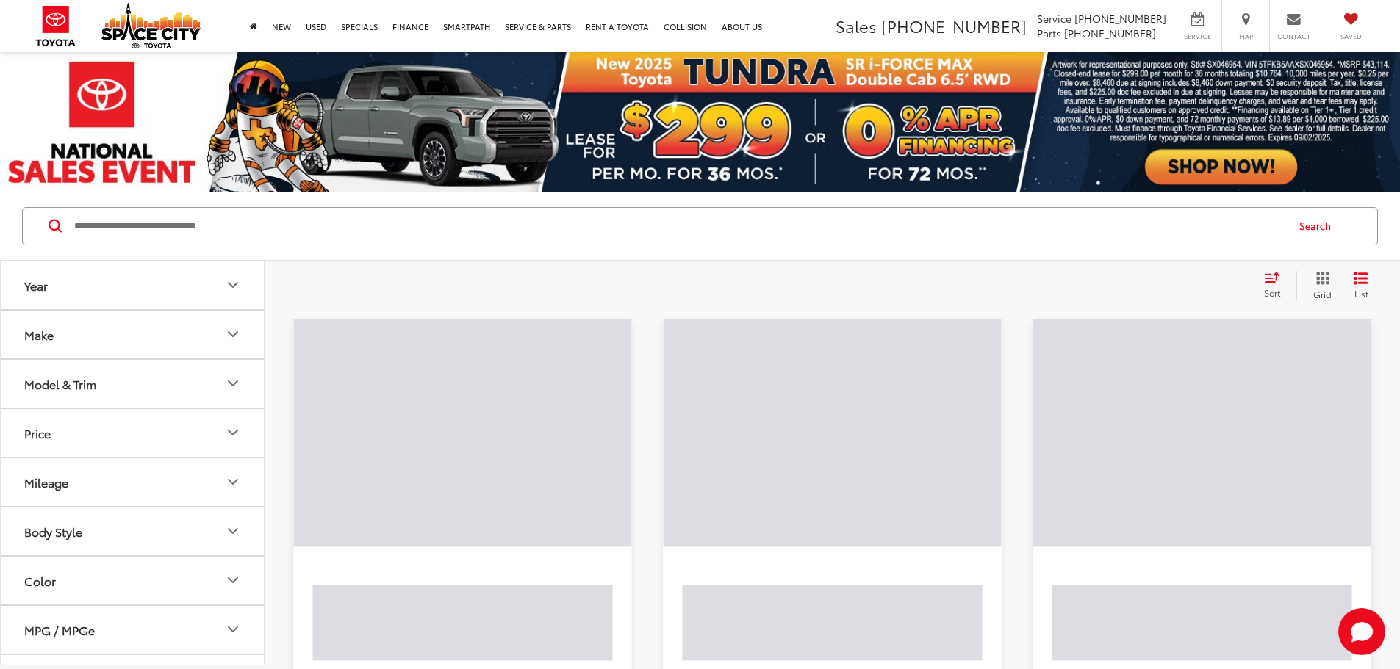
click at [350, 221] on input "Search by Make, Model, or Keyword" at bounding box center [679, 226] width 1212 height 35
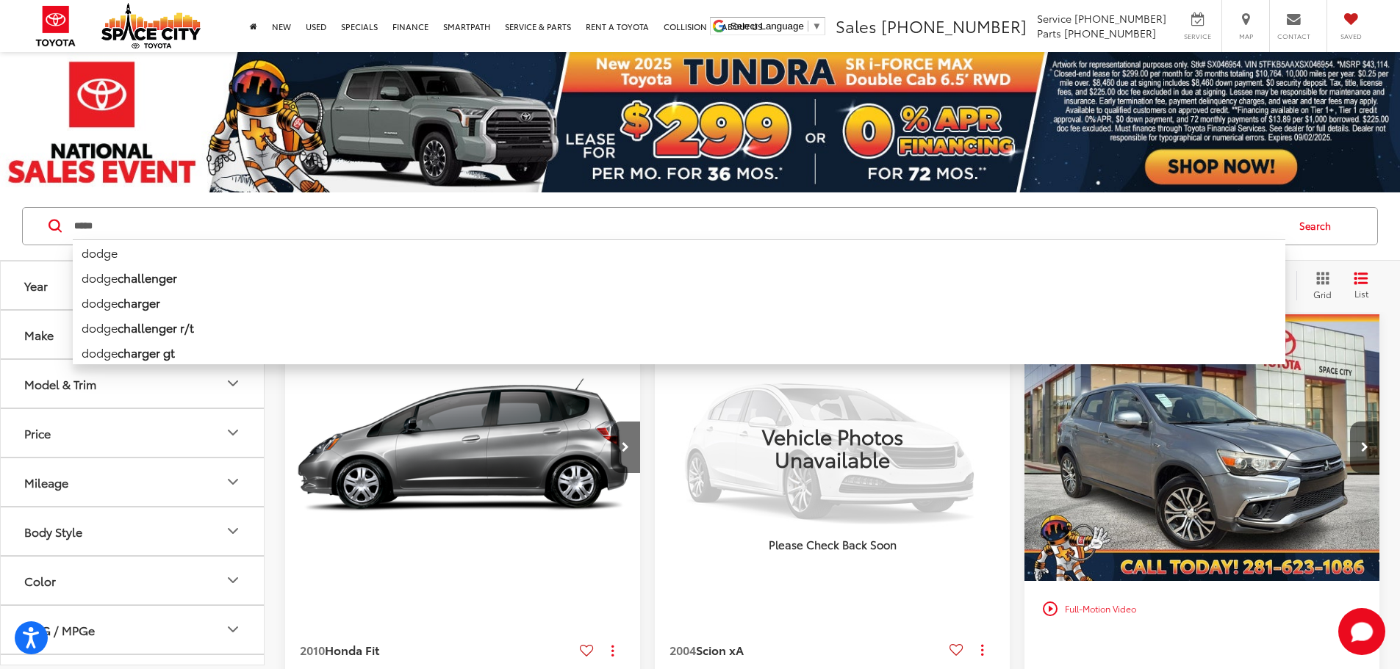
type input "*****"
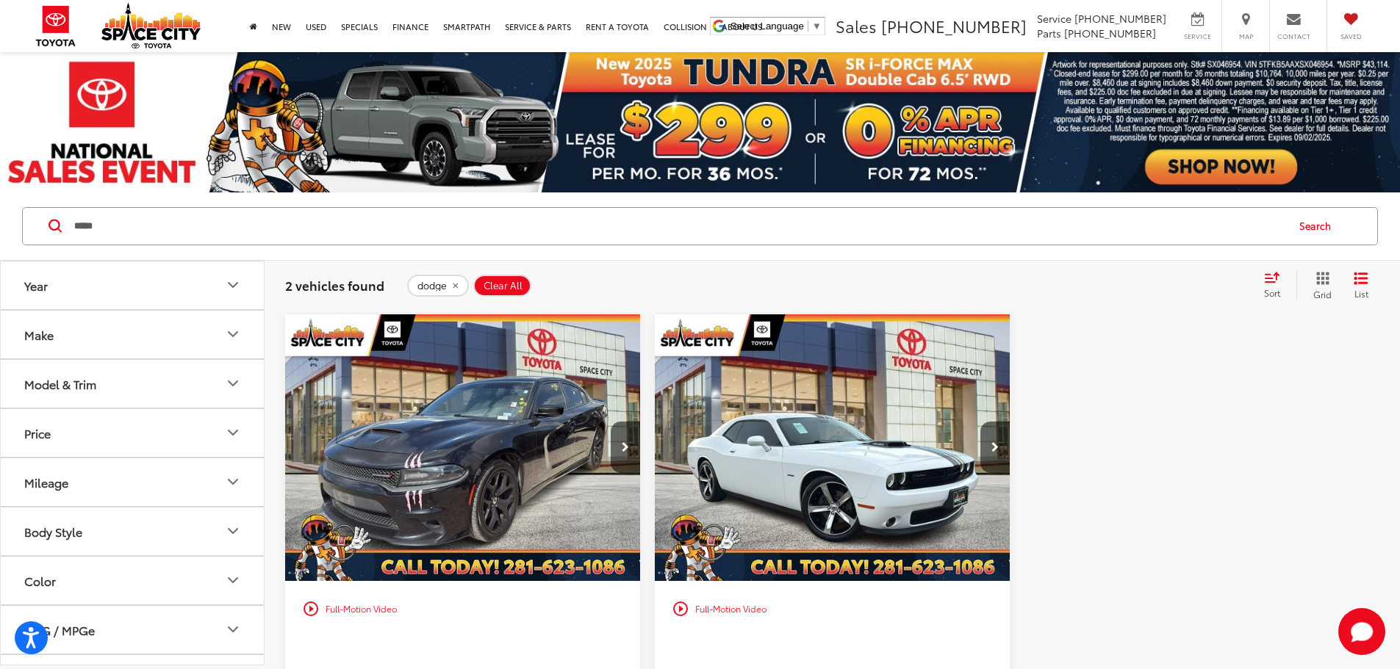
drag, startPoint x: 153, startPoint y: 229, endPoint x: 68, endPoint y: 230, distance: 84.5
click at [0, 0] on form "***** ***** dodge dodge challenger dodge charger dodge challenger r/t dodge cha…" at bounding box center [0, 0] width 0 height 0
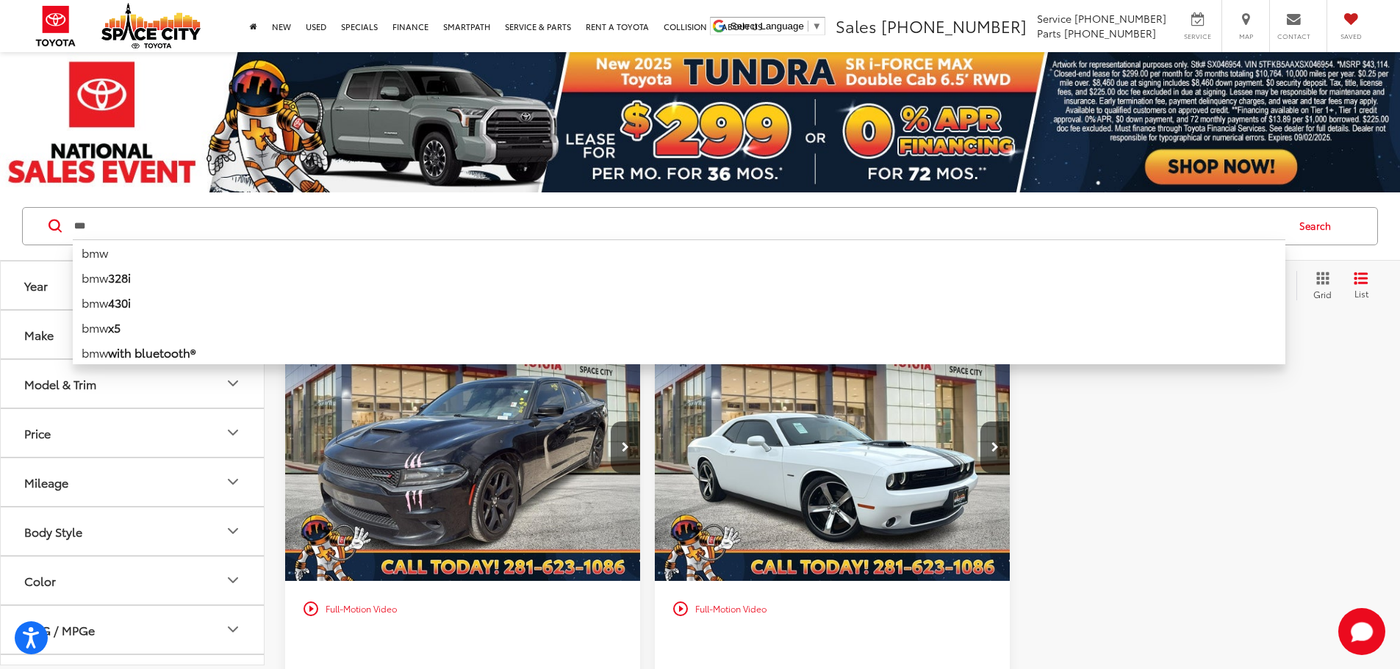
type input "***"
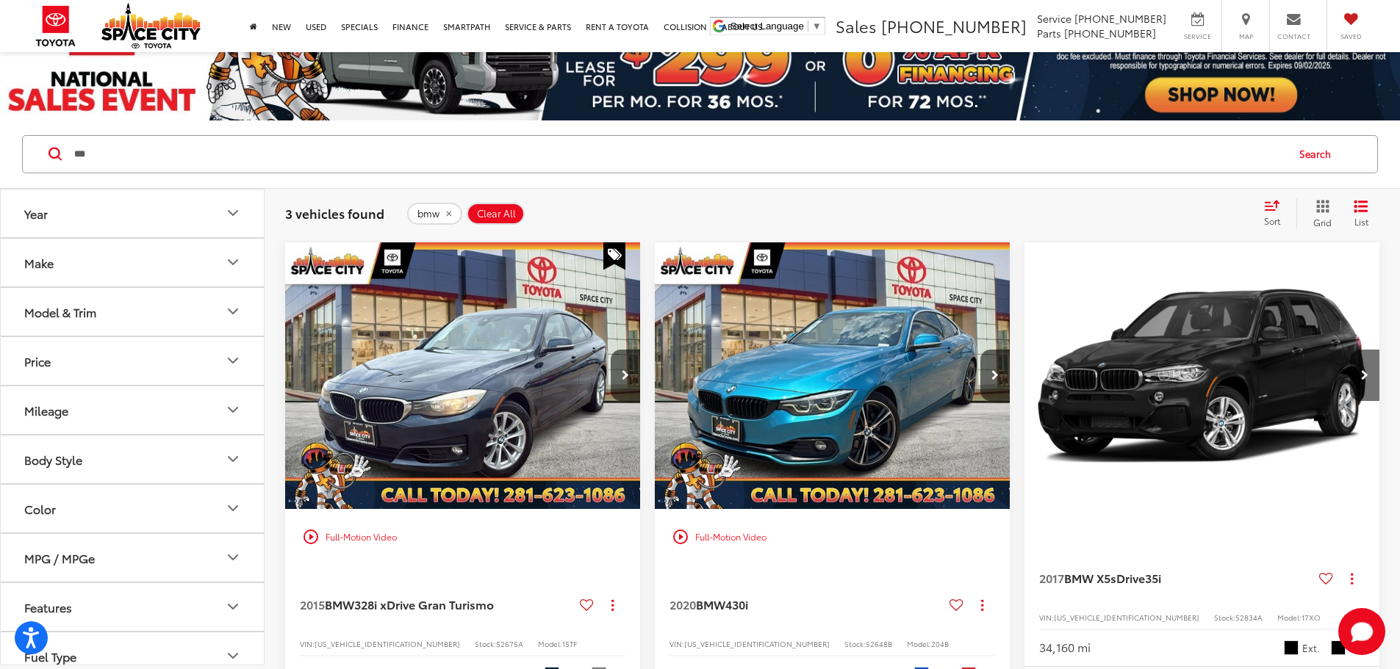
scroll to position [73, 0]
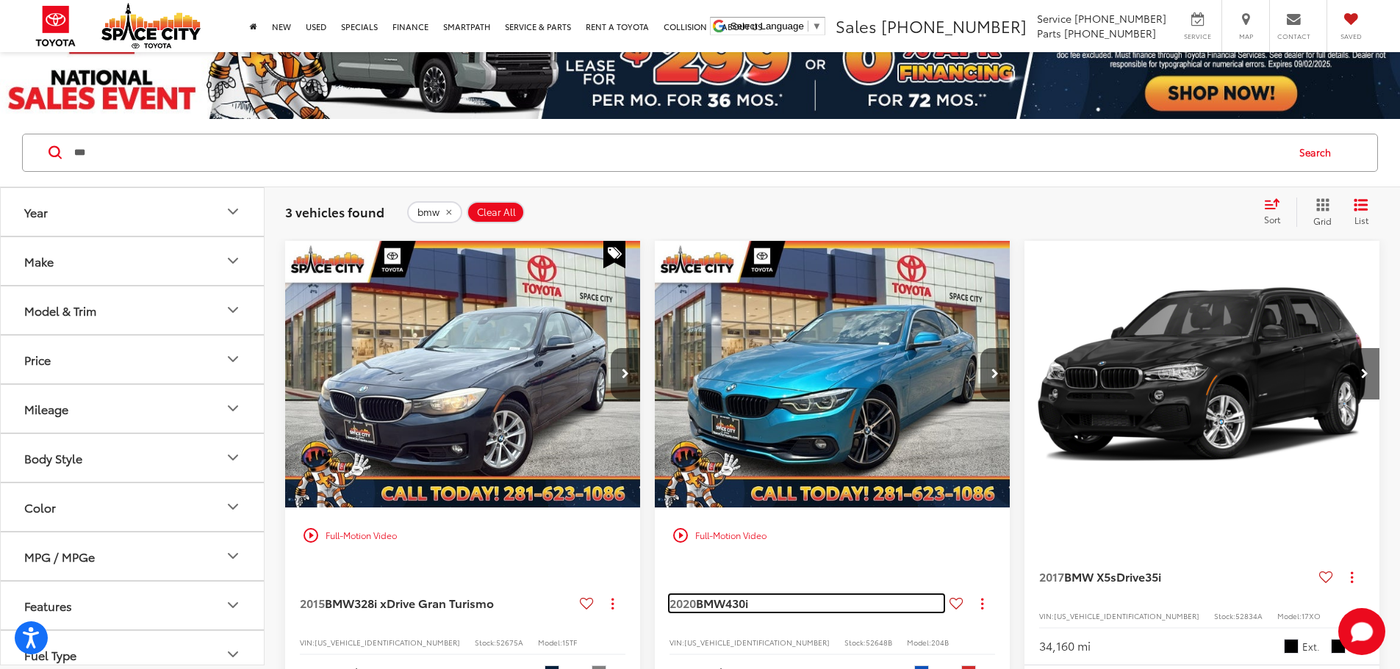
click at [696, 594] on span "BMW" at bounding box center [710, 602] width 29 height 17
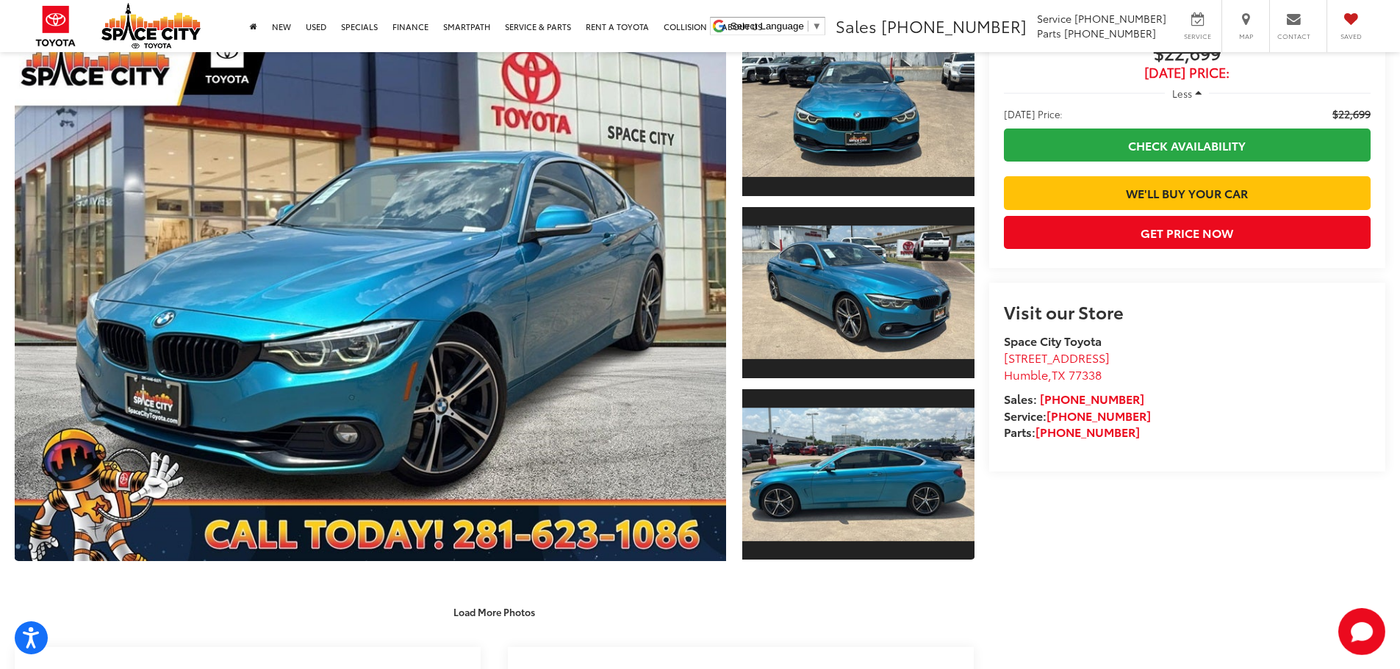
scroll to position [103, 0]
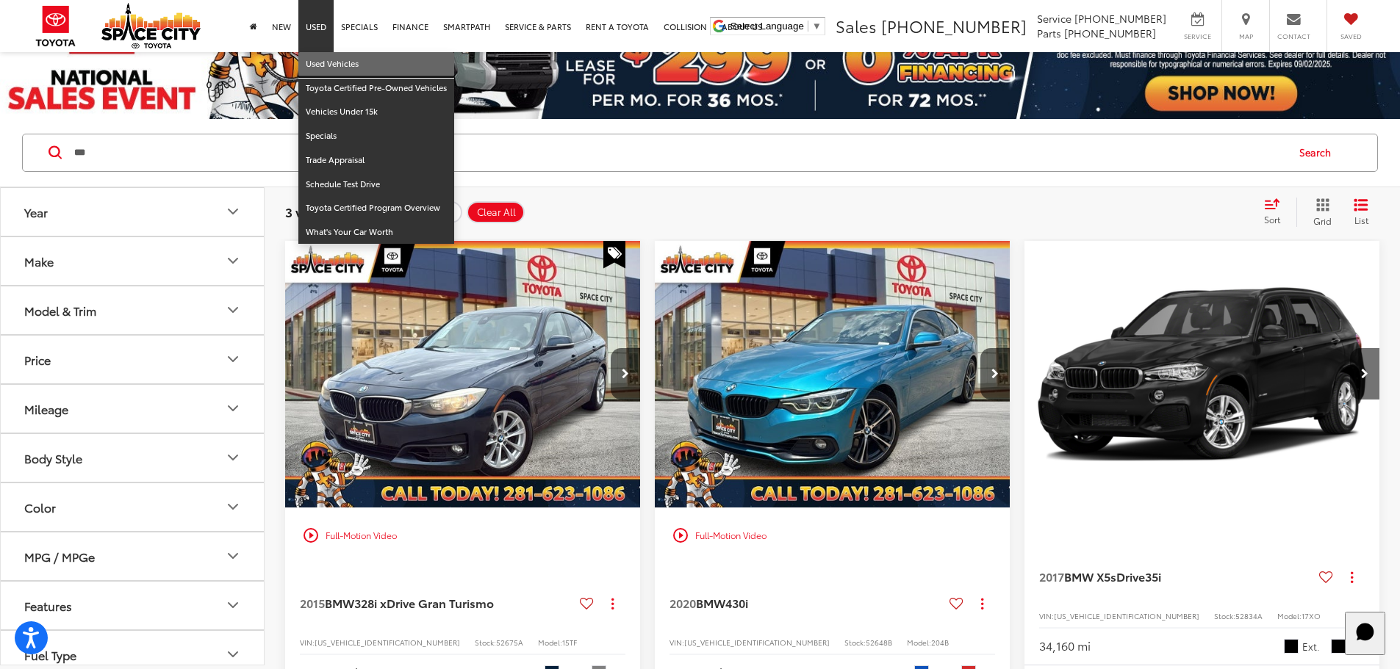
click at [328, 61] on link "Used Vehicles" at bounding box center [376, 64] width 156 height 24
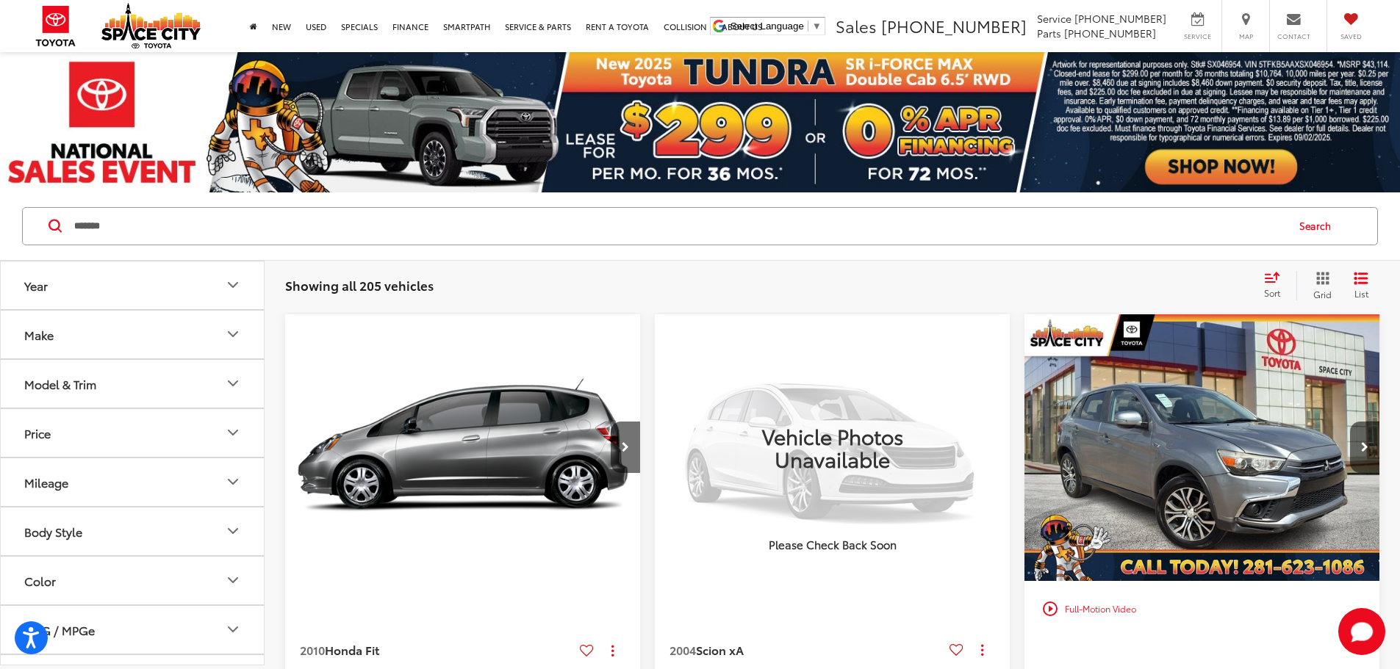
type input "*******"
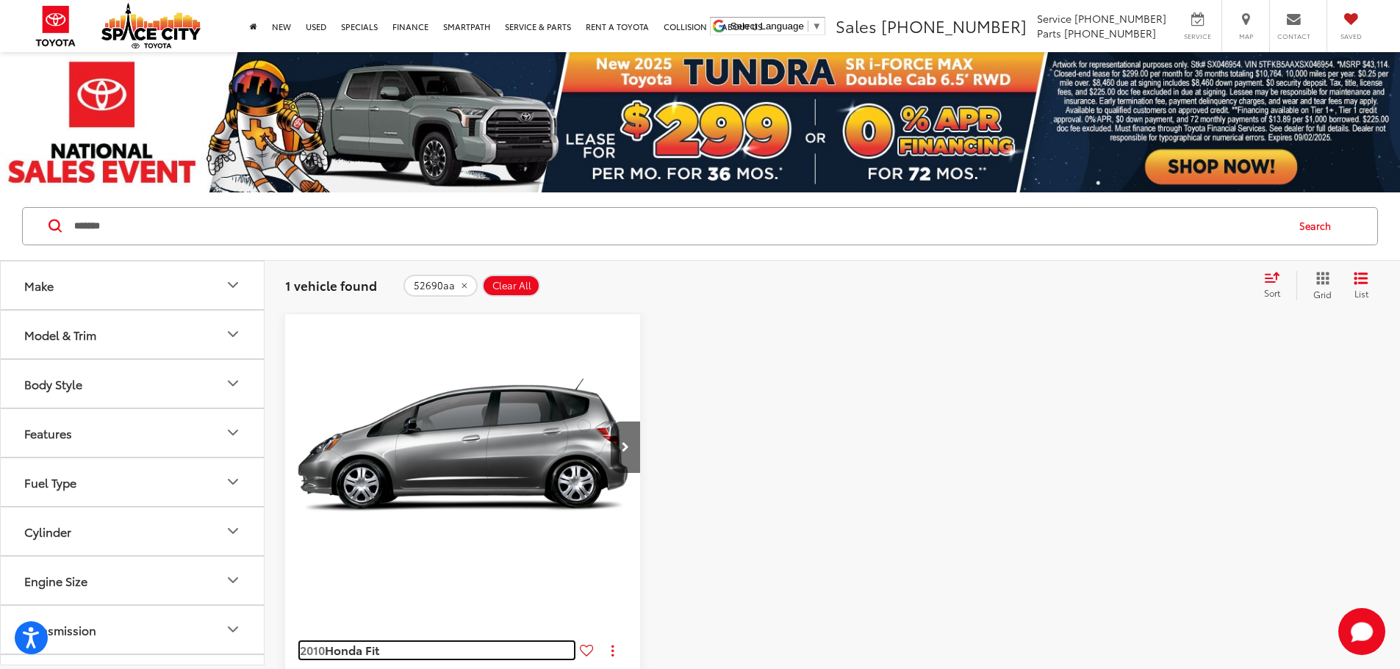
click at [359, 641] on span "Honda Fit" at bounding box center [352, 649] width 54 height 17
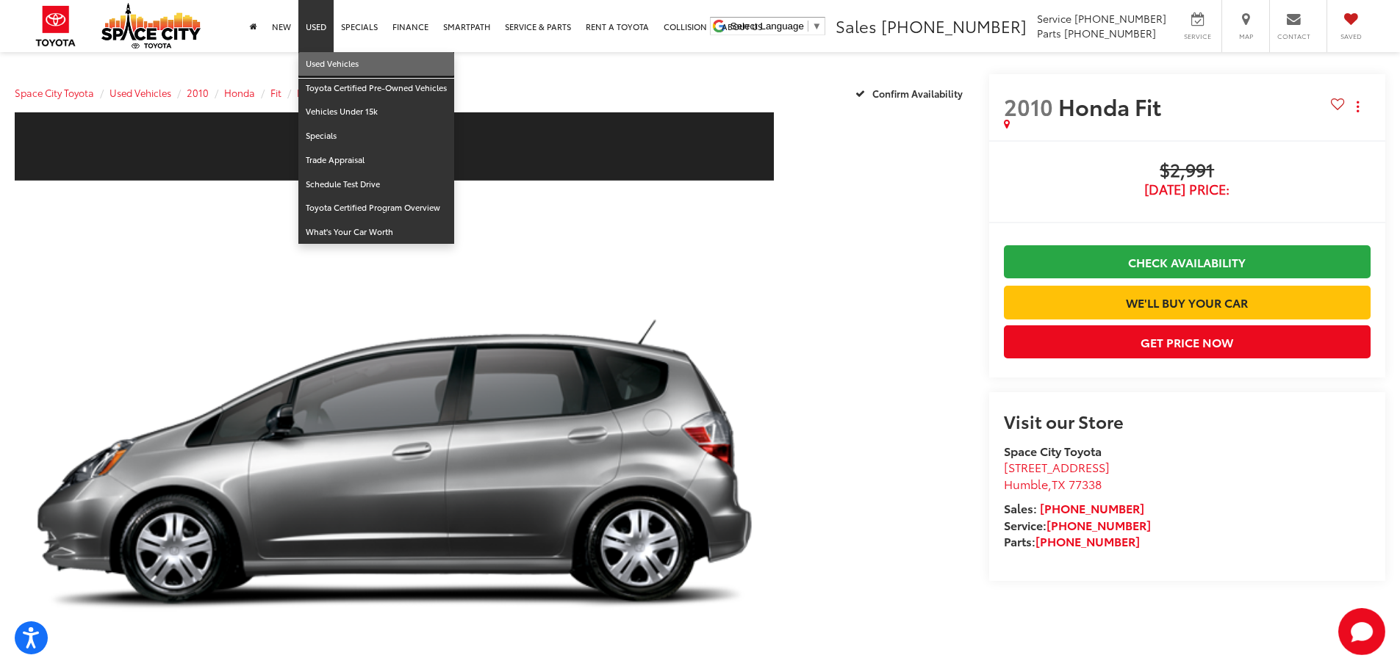
click at [318, 62] on link "Used Vehicles" at bounding box center [376, 64] width 156 height 24
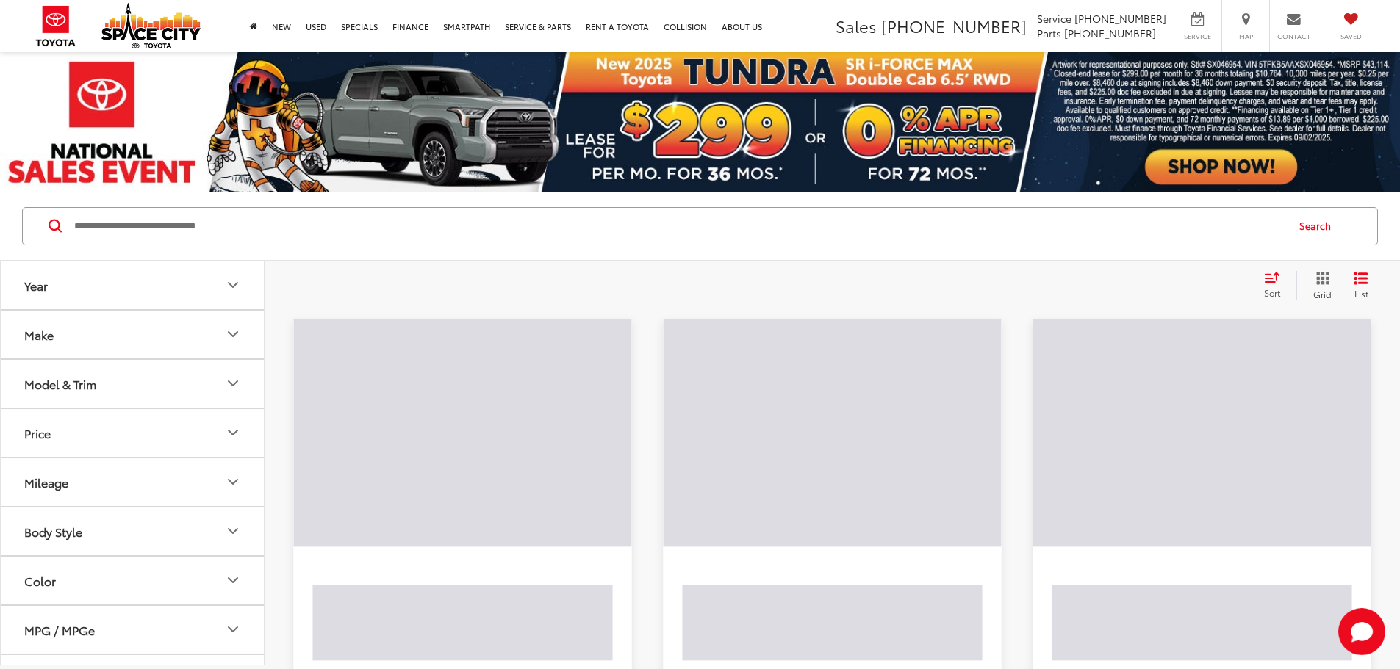
click at [215, 386] on button "Model & Trim" at bounding box center [133, 384] width 264 height 48
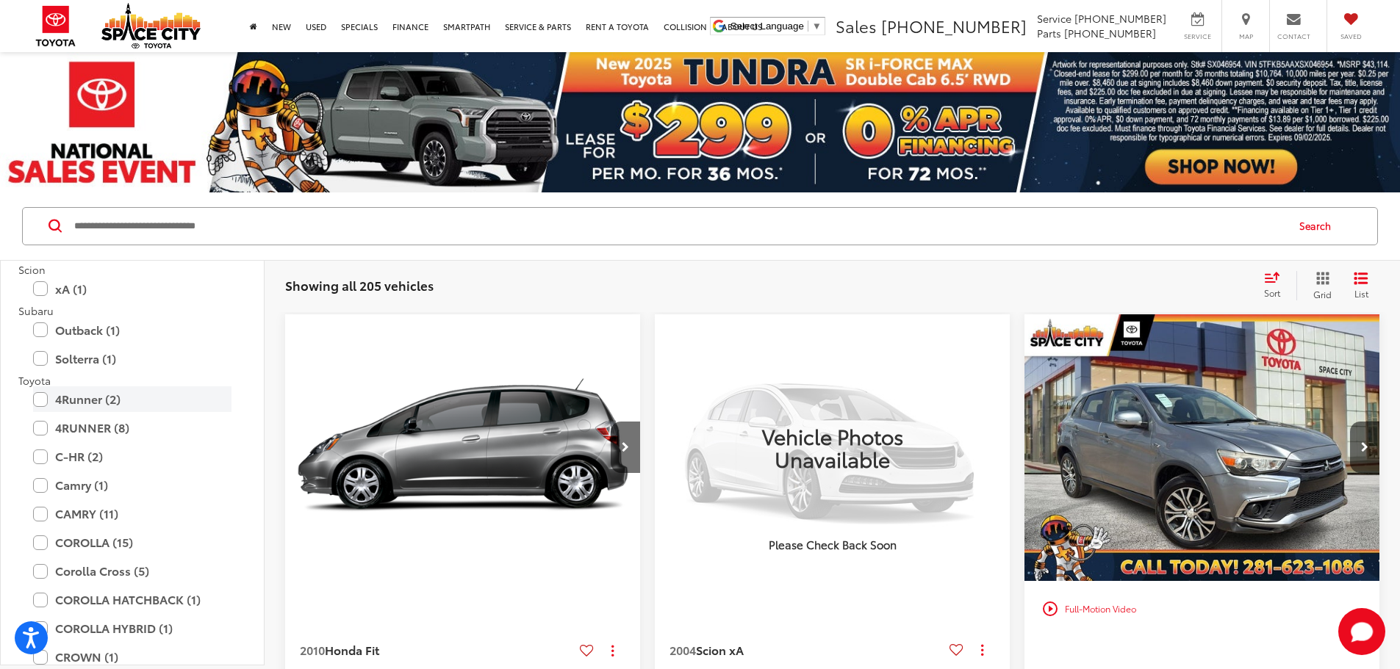
scroll to position [2278, 0]
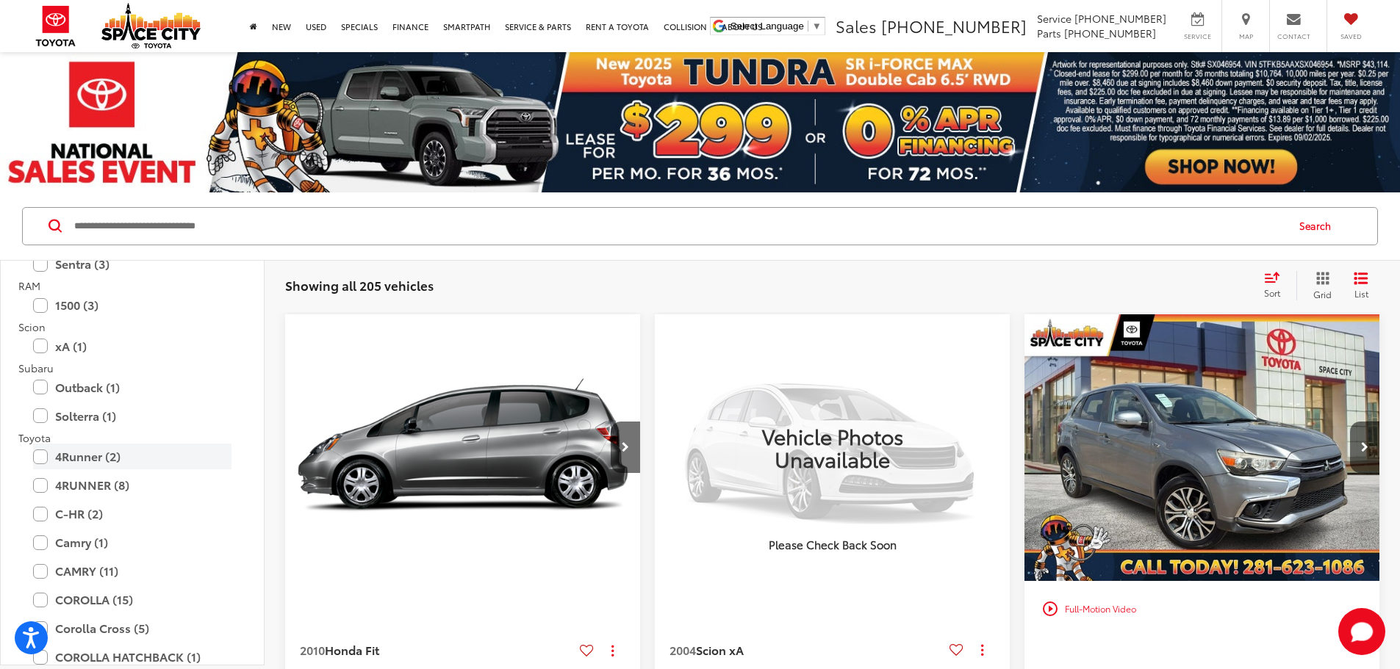
click at [43, 459] on label "4Runner (2)" at bounding box center [132, 457] width 198 height 26
click at [36, 544] on label "4RUNNER (8)" at bounding box center [132, 546] width 198 height 26
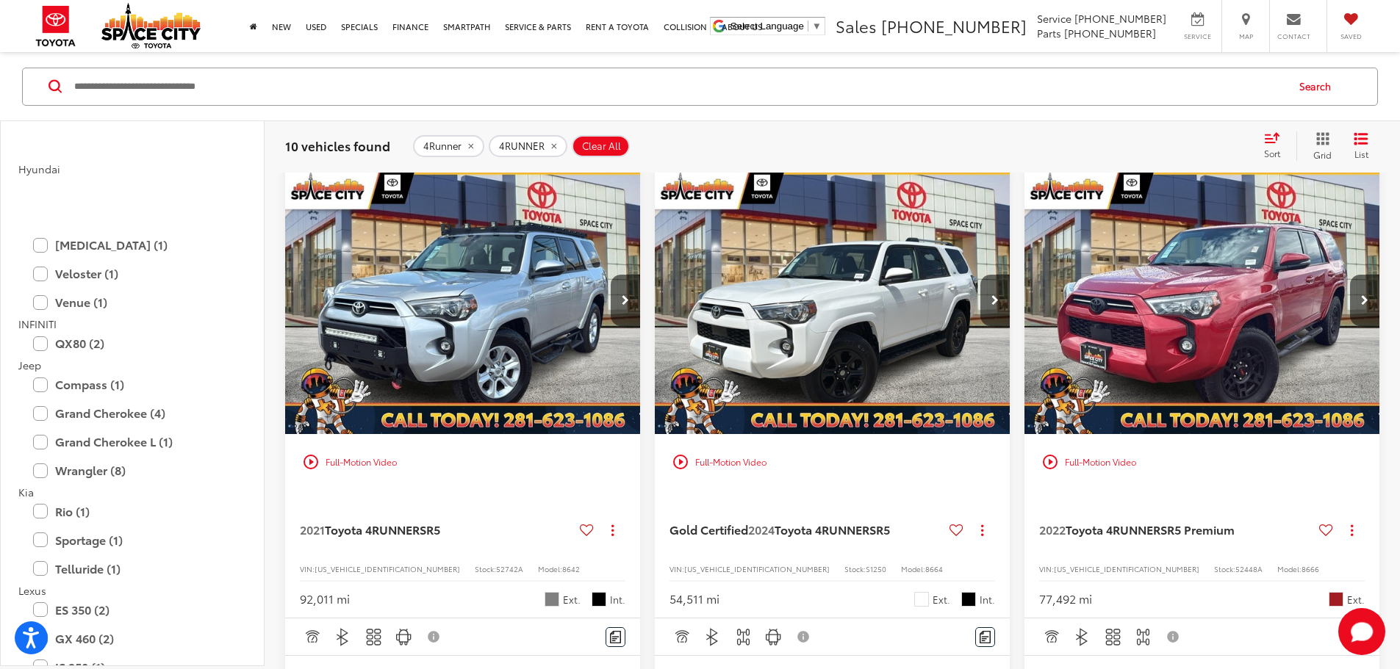
scroll to position [955, 0]
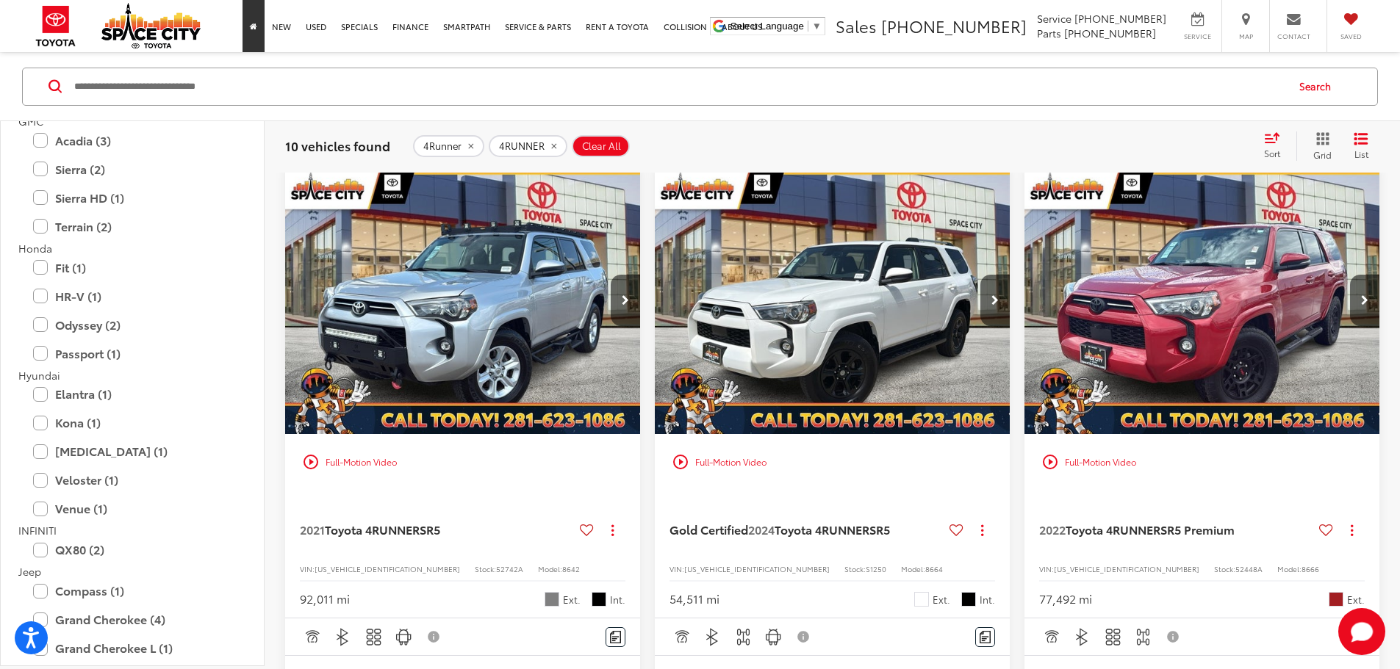
click at [258, 26] on link "Home" at bounding box center [253, 26] width 22 height 52
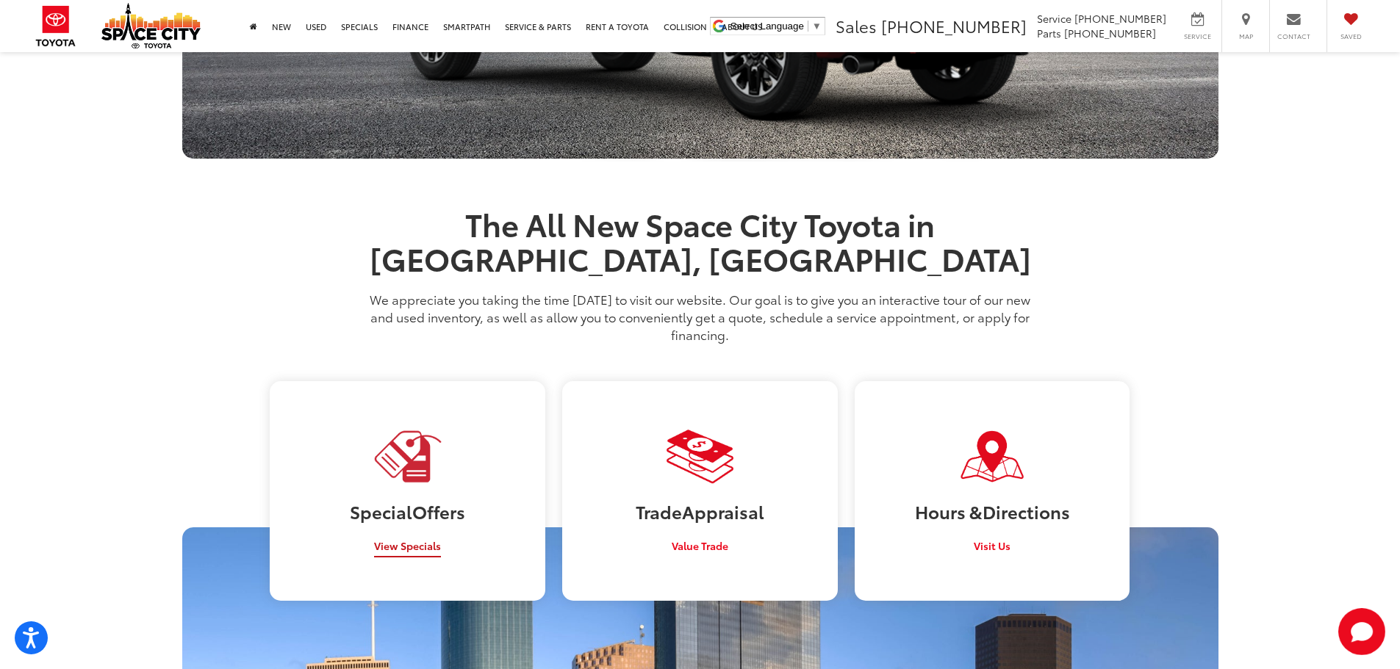
scroll to position [1120, 0]
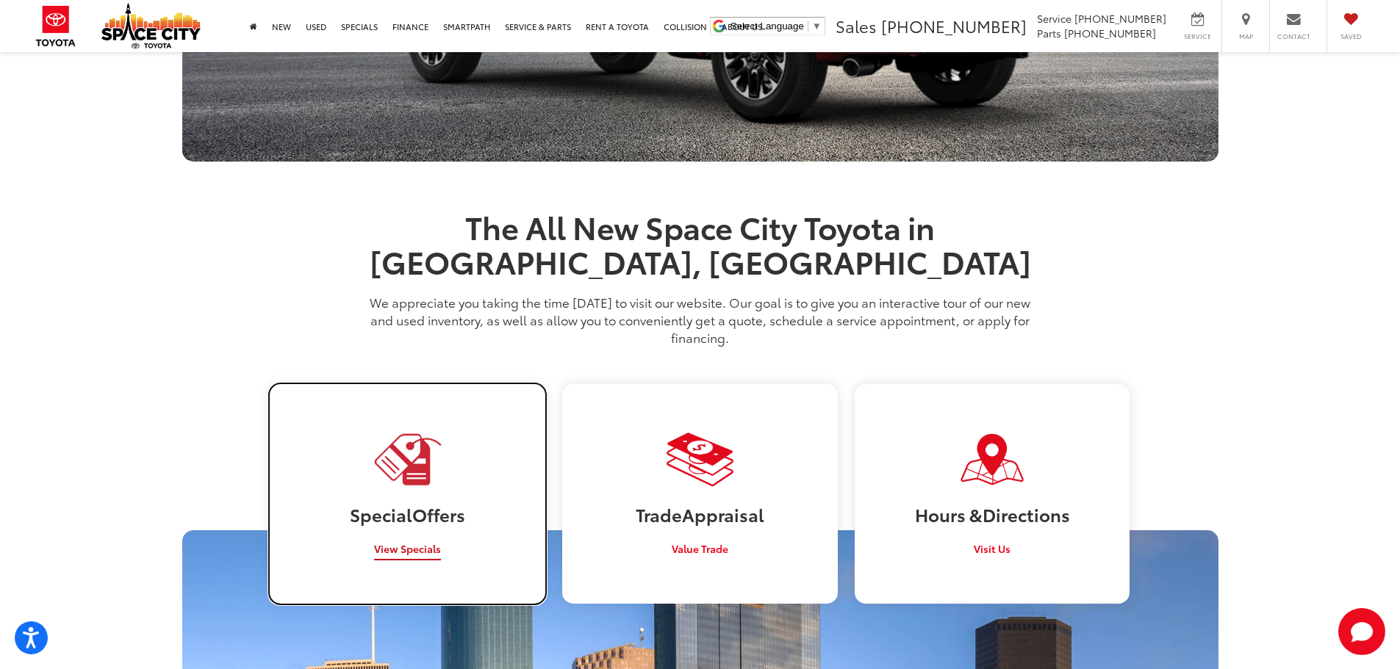
click at [427, 541] on span "View Specials" at bounding box center [407, 548] width 67 height 15
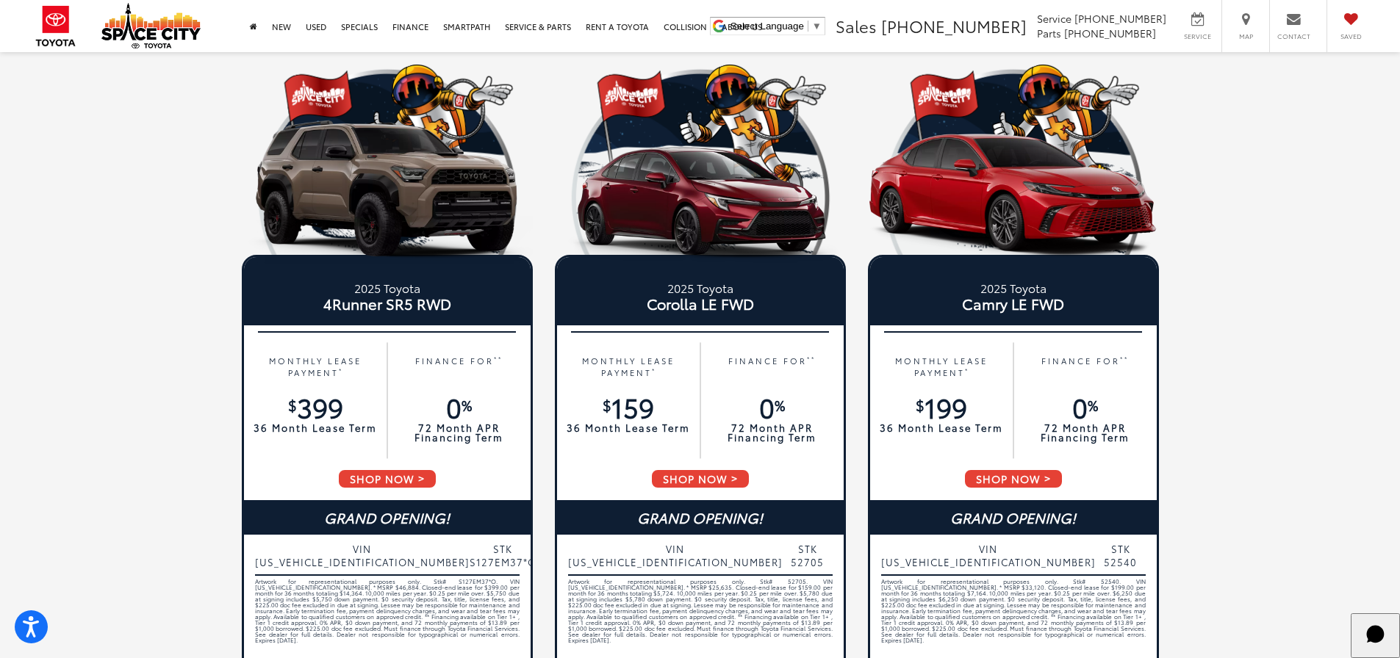
scroll to position [735, 0]
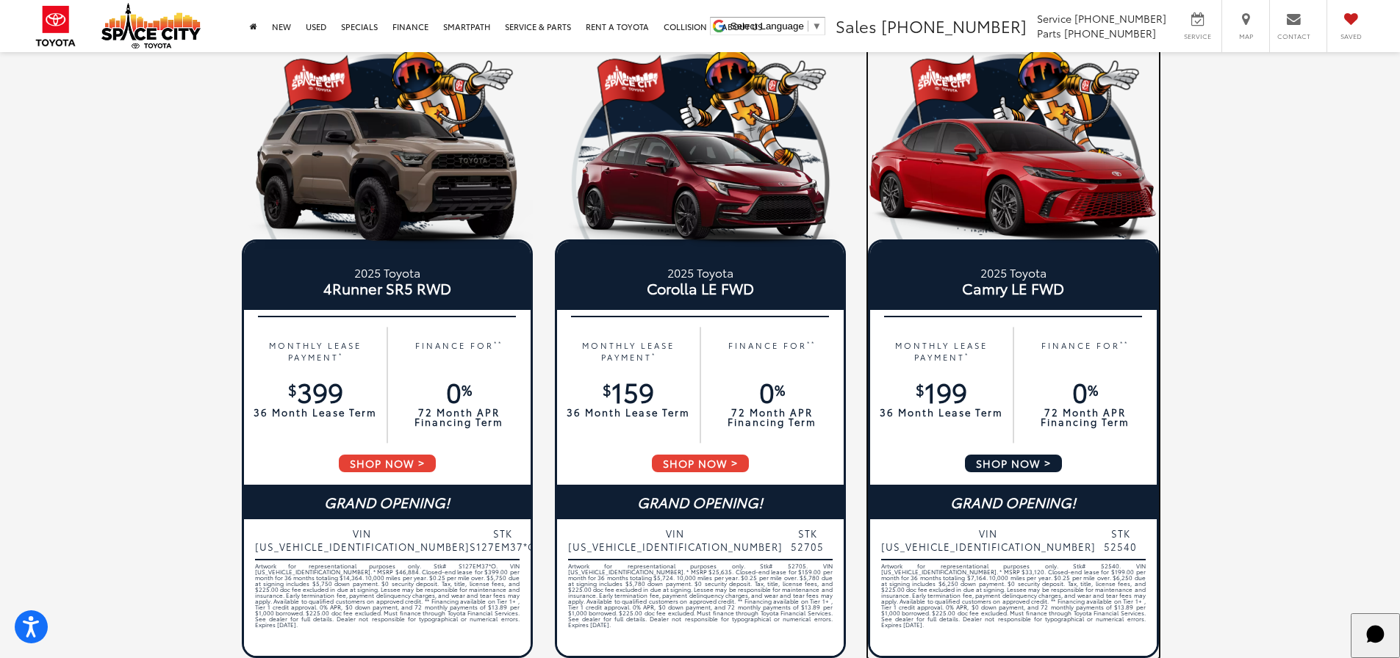
click at [910, 569] on div "Artwork for representational purposes only. Stk# 52540. VIN [US_VEHICLE_IDENTIF…" at bounding box center [1013, 608] width 264 height 88
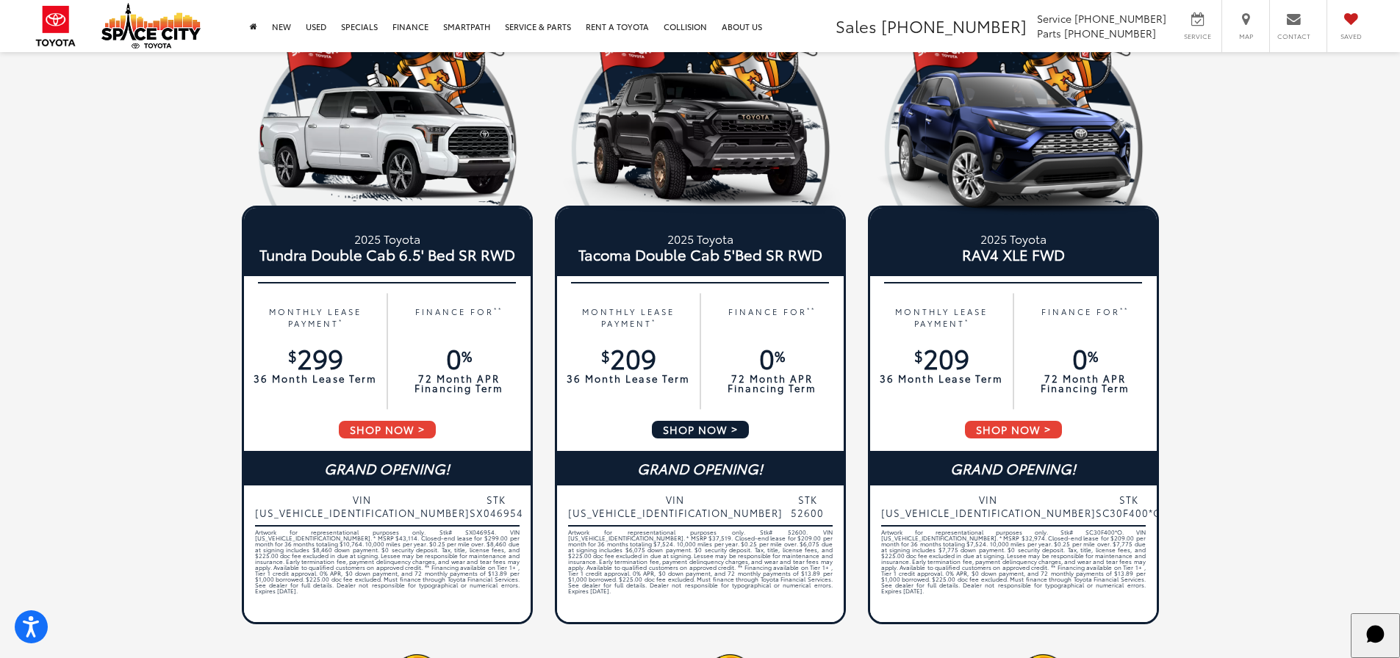
scroll to position [0, 0]
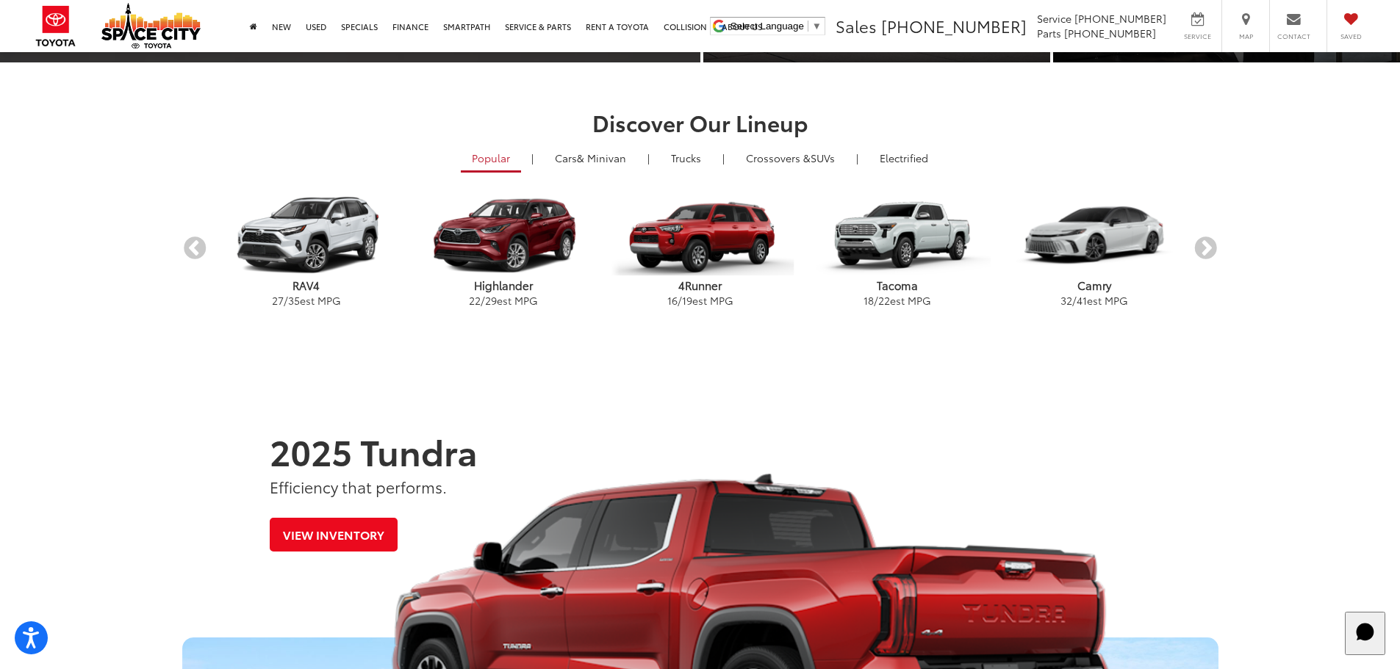
scroll to position [441, 0]
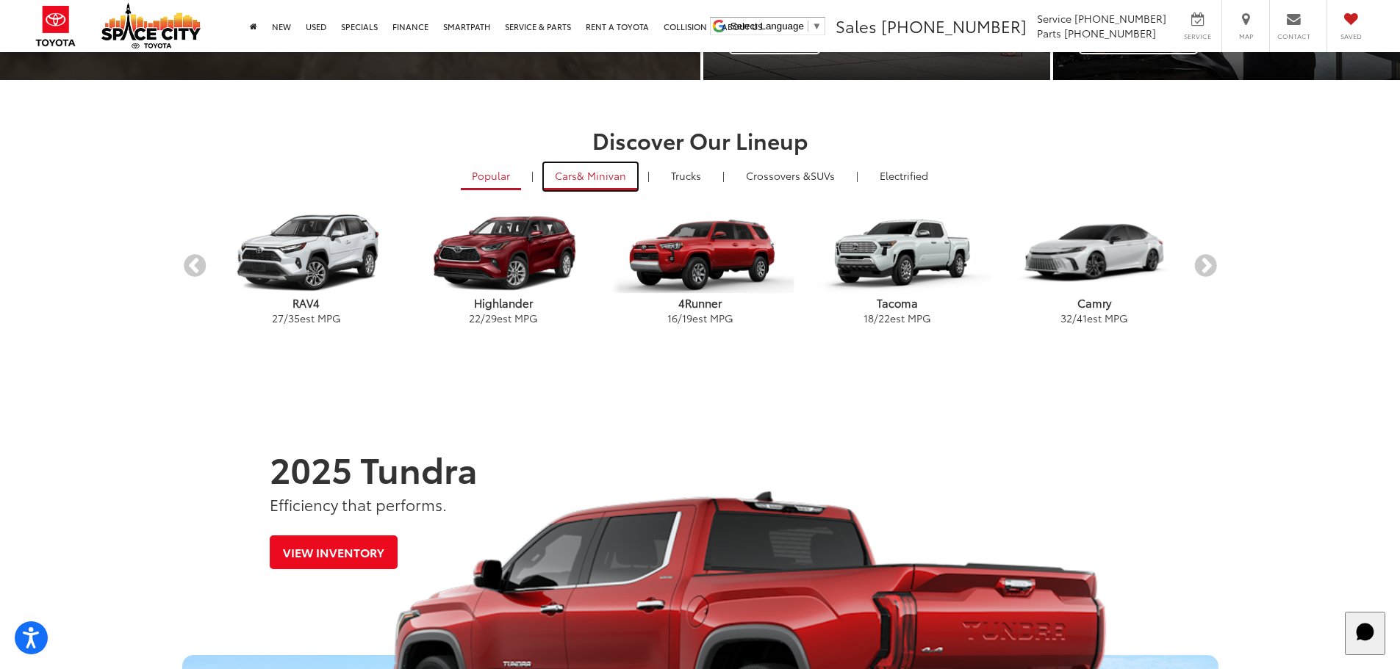
click at [591, 187] on link "Cars & Minivan" at bounding box center [590, 176] width 93 height 27
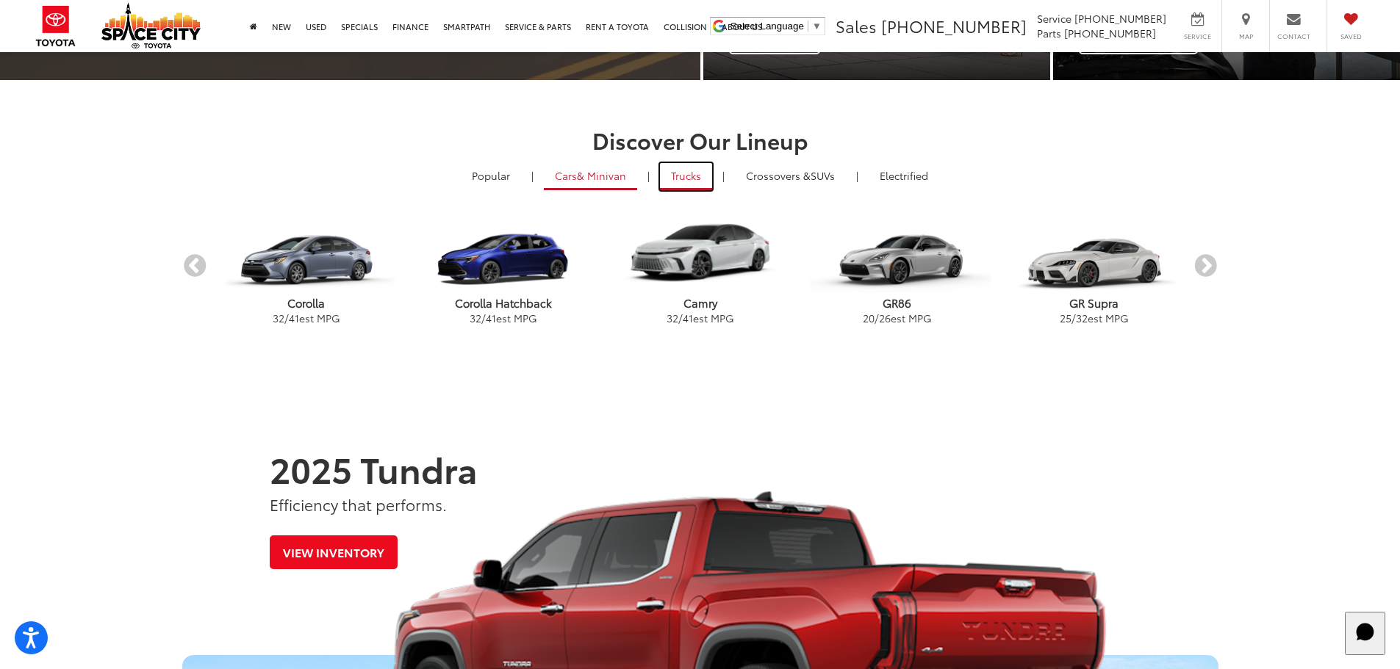
click at [674, 179] on link "Trucks" at bounding box center [686, 176] width 52 height 27
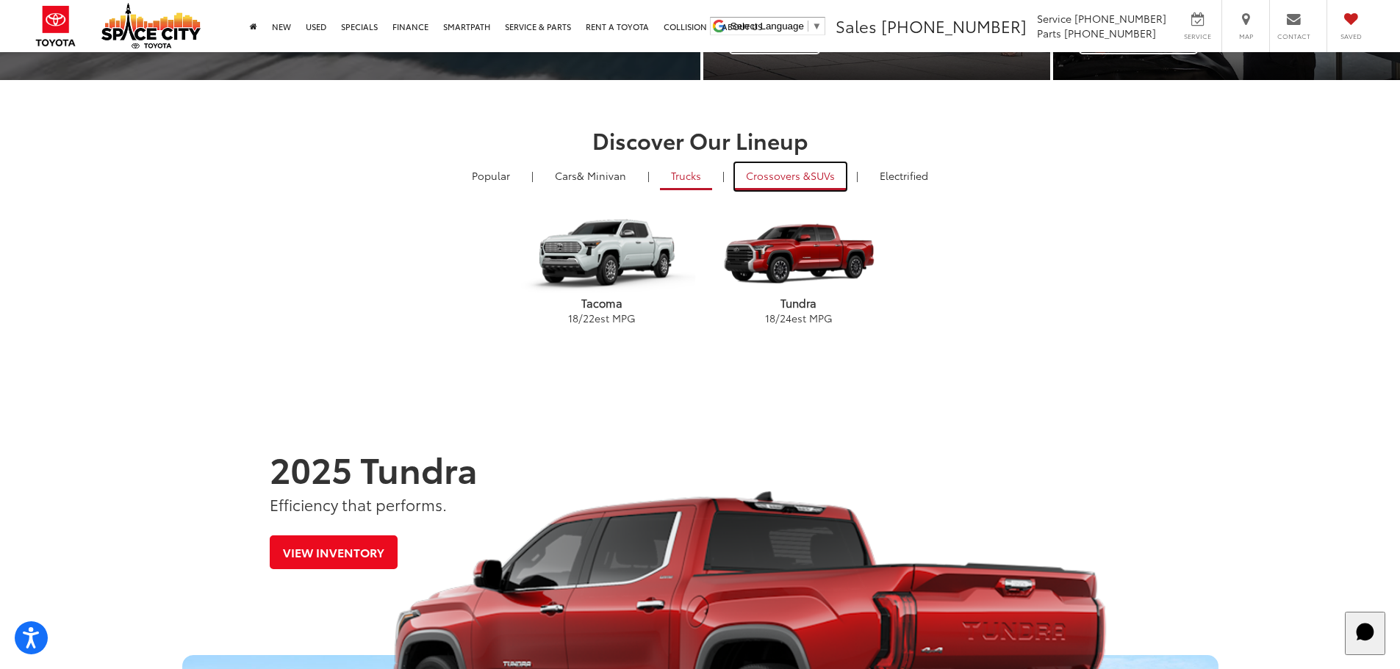
click at [748, 180] on span "Crossovers &" at bounding box center [778, 175] width 65 height 15
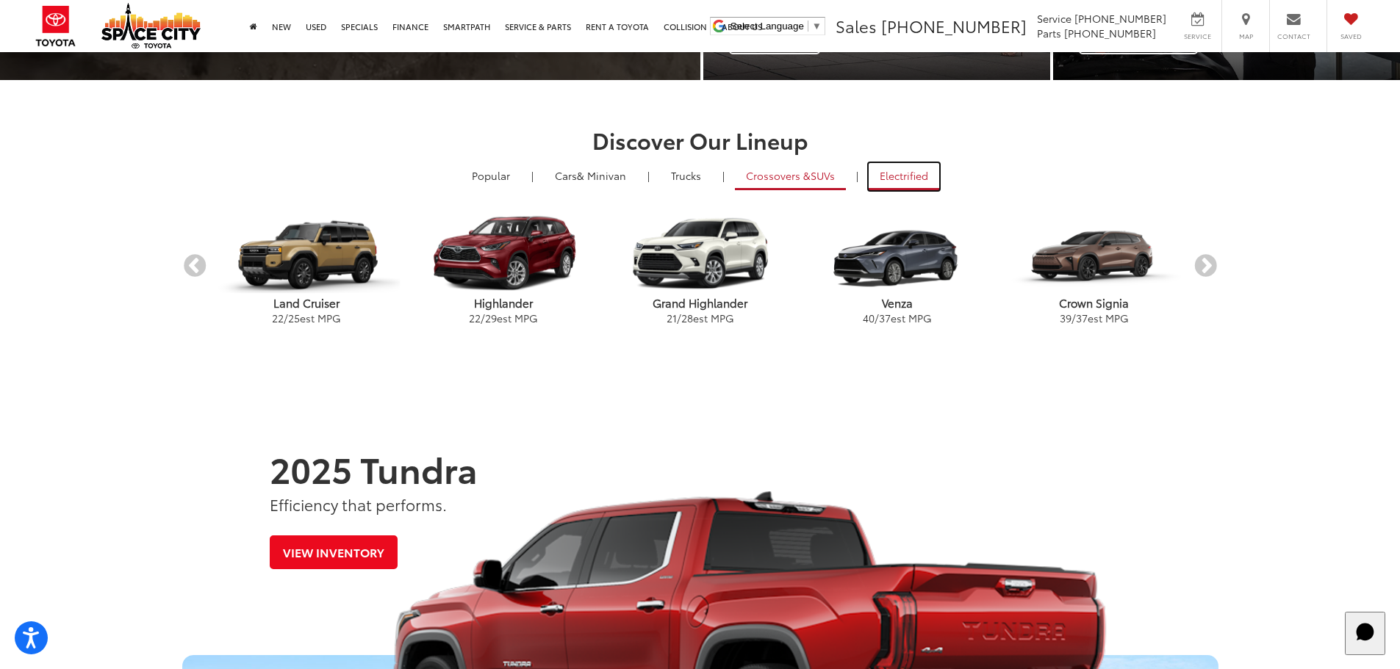
click at [932, 180] on link "Electrified" at bounding box center [903, 176] width 71 height 27
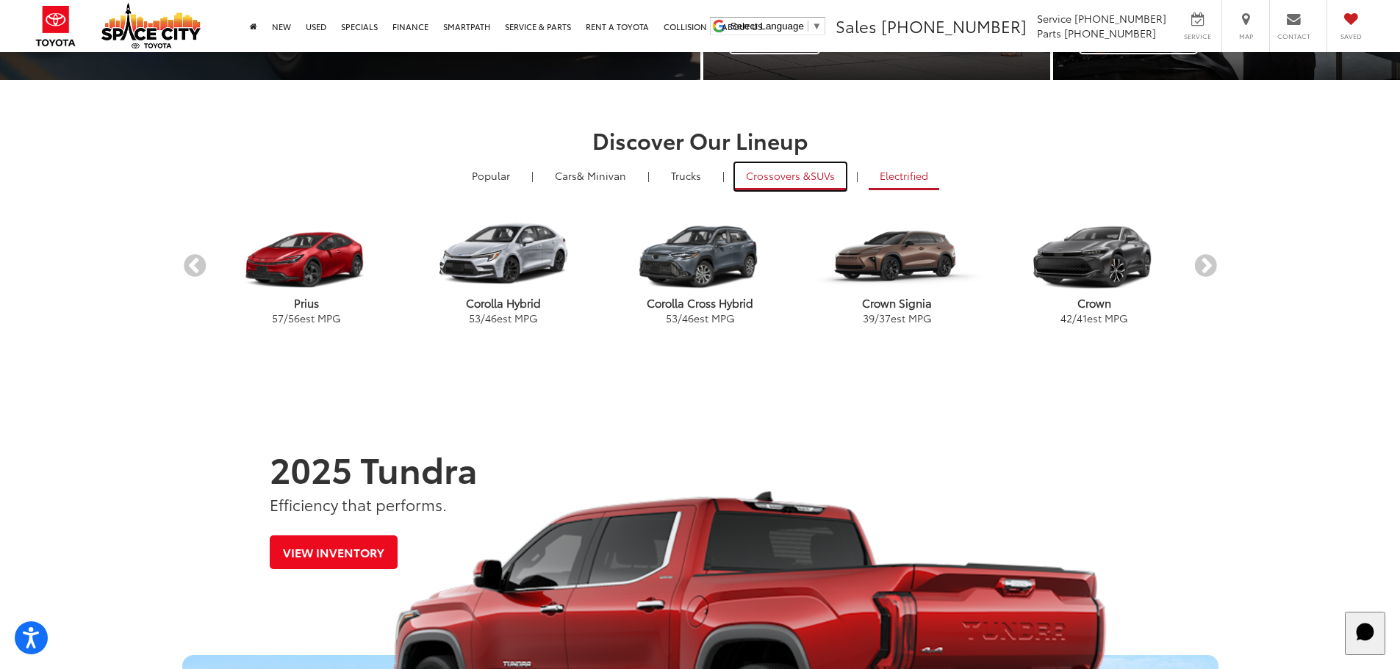
click at [815, 185] on link "Crossovers & SUVs" at bounding box center [790, 176] width 111 height 27
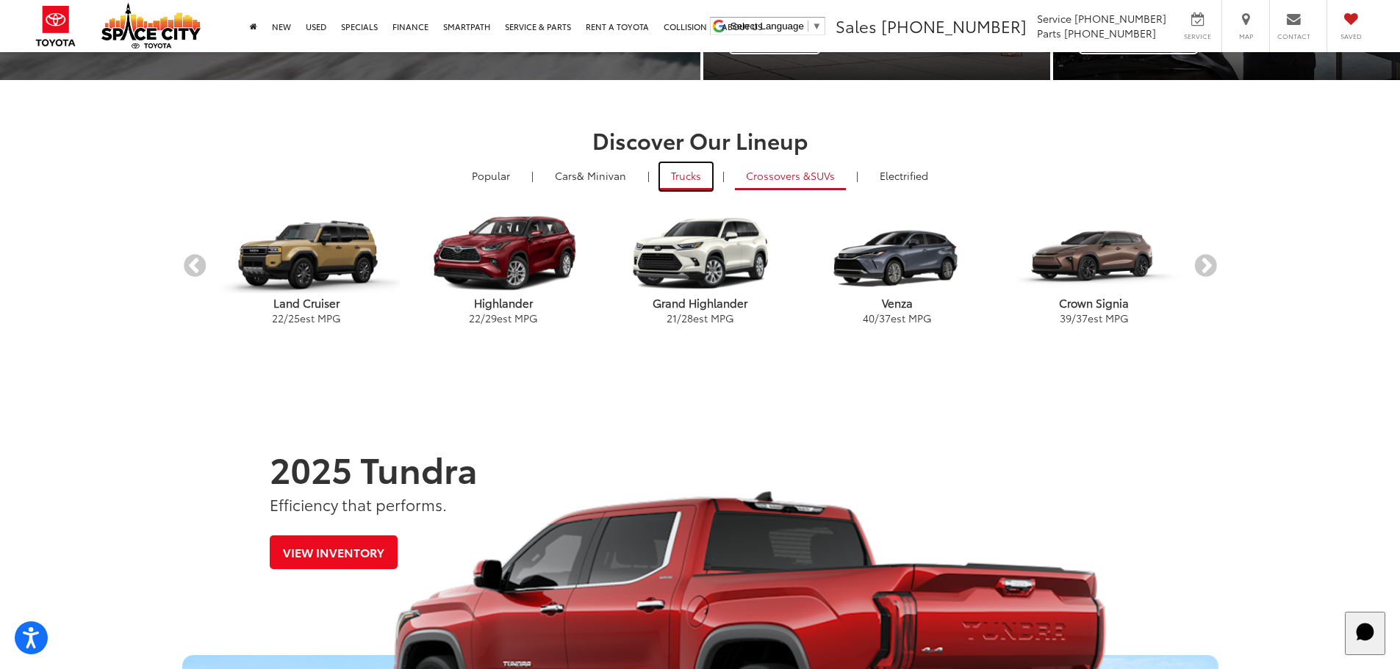
click at [680, 183] on link "Trucks" at bounding box center [686, 176] width 52 height 27
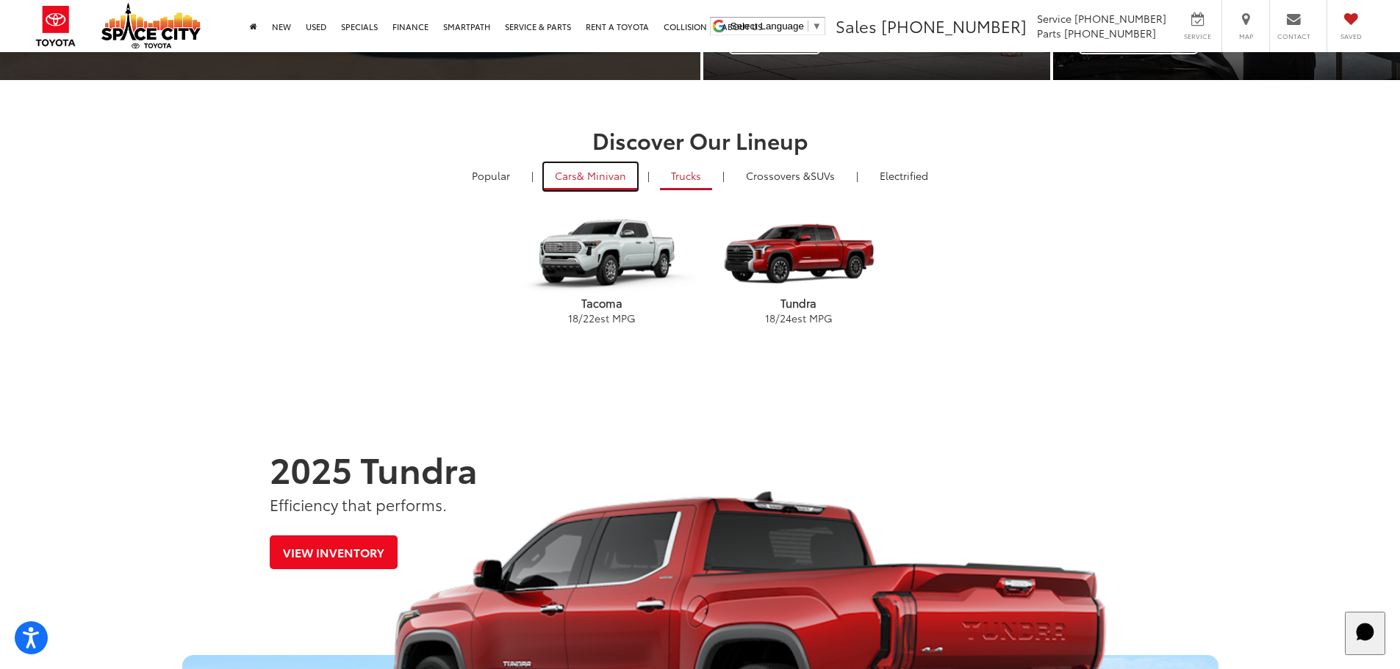
click at [580, 181] on span "& Minivan" at bounding box center [601, 175] width 49 height 15
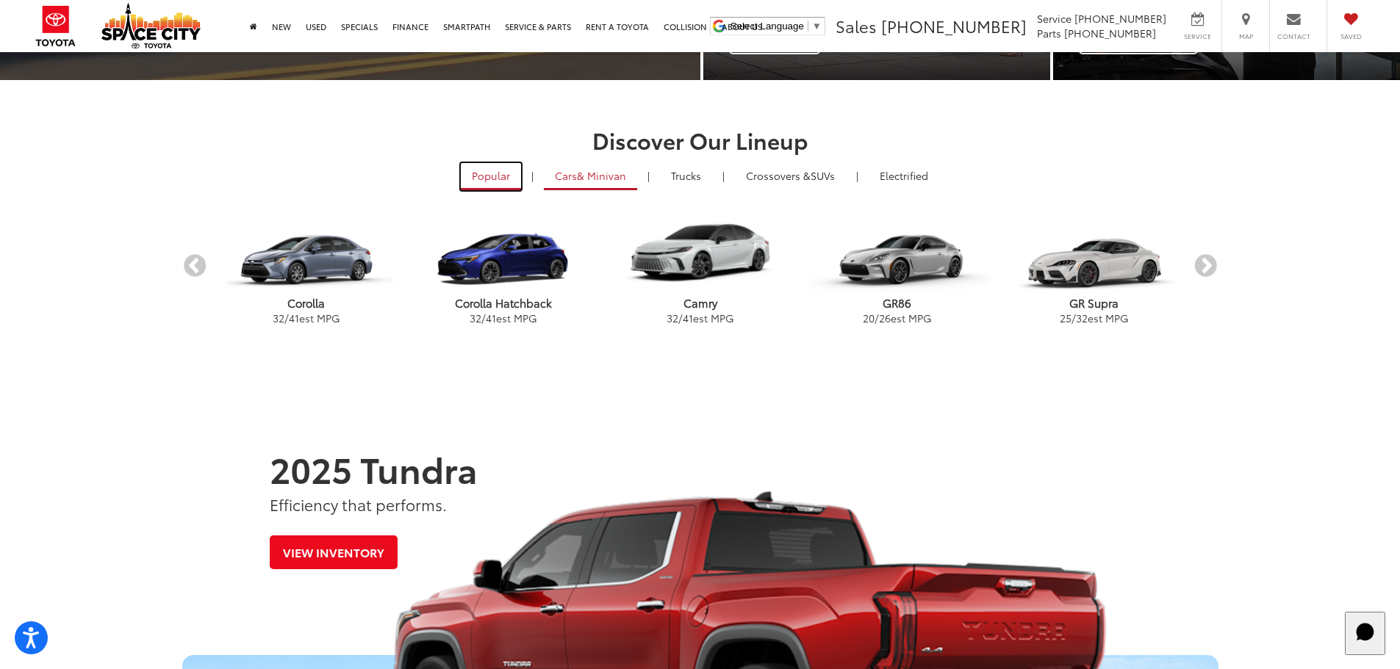
click at [497, 173] on link "Popular" at bounding box center [491, 176] width 60 height 27
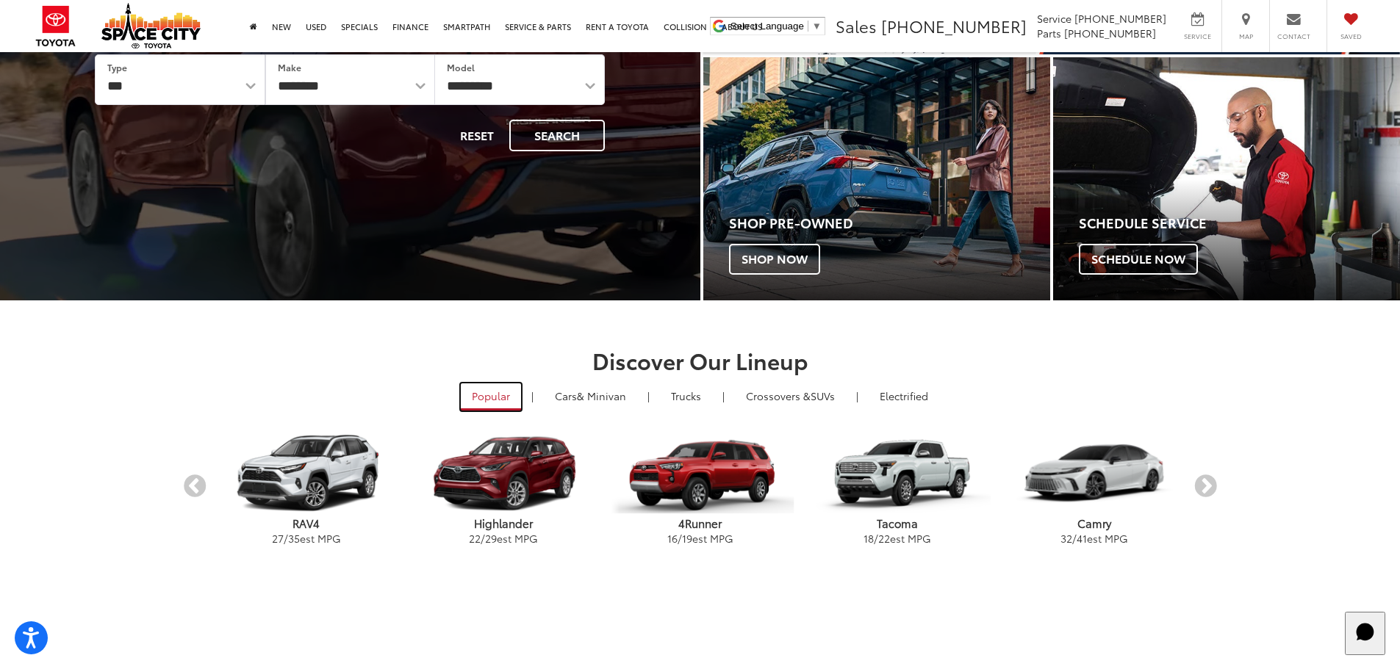
scroll to position [0, 0]
